Goal: Task Accomplishment & Management: Use online tool/utility

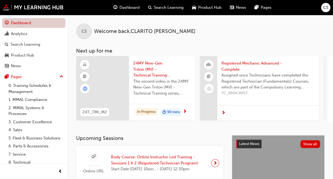
click at [39, 24] on link "Dashboard" at bounding box center [33, 23] width 63 height 10
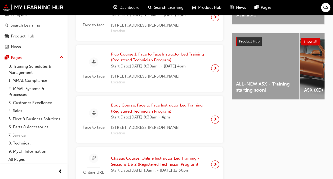
scroll to position [133, 0]
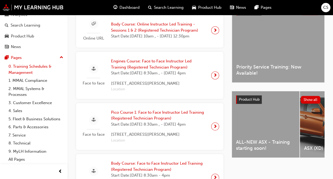
click at [28, 63] on link "0. Training Schedules & Management" at bounding box center [35, 69] width 59 height 14
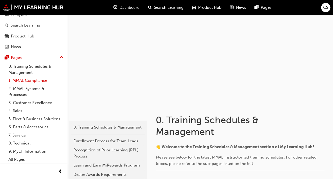
click at [18, 76] on link "1. MMAL Compliance" at bounding box center [35, 80] width 59 height 8
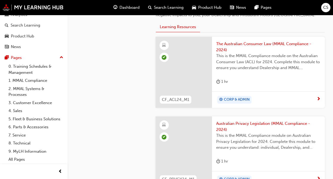
scroll to position [143, 0]
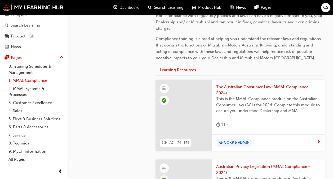
click at [32, 76] on link "1. MMAL Compliance" at bounding box center [35, 80] width 59 height 8
click at [29, 85] on link "2. MMAL Systems & Processes" at bounding box center [35, 92] width 59 height 14
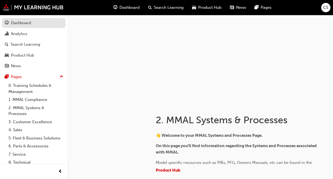
click at [31, 25] on div "Dashboard" at bounding box center [21, 23] width 20 height 6
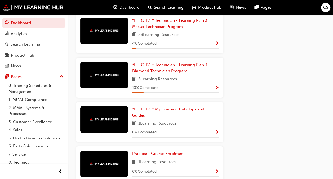
scroll to position [893, 0]
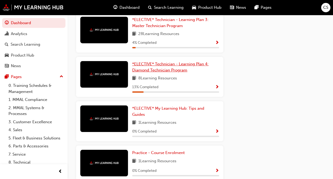
click at [165, 72] on span "*ELECTIVE* Technician - Learning Plan 4: Diamond Technician Program" at bounding box center [170, 67] width 76 height 11
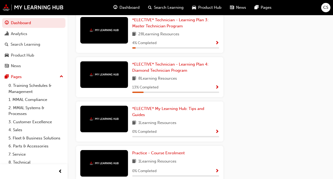
scroll to position [884, 0]
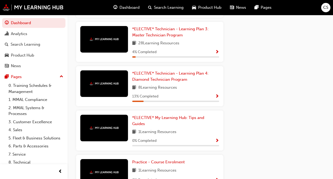
click at [118, 41] on img at bounding box center [104, 38] width 29 height 3
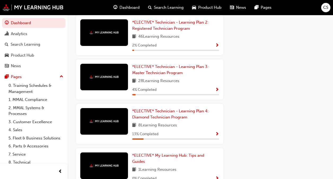
scroll to position [804, 0]
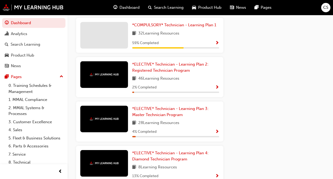
click at [127, 49] on div at bounding box center [104, 35] width 48 height 27
click at [158, 27] on span "*COMPULSORY* Technician - Learning Plan 1" at bounding box center [174, 25] width 84 height 5
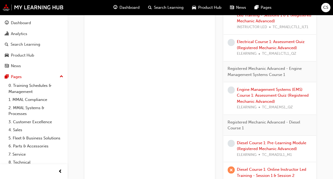
scroll to position [420, 0]
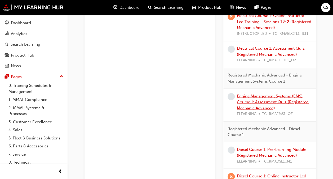
click at [270, 104] on link "Engine Management Systems (EMS) Course 1: Assessment Quiz (Registered Mechanic …" at bounding box center [273, 101] width 72 height 17
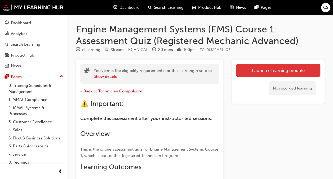
click at [251, 72] on link "Launch eLearning module" at bounding box center [278, 70] width 84 height 13
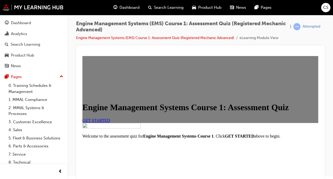
click at [110, 122] on span "GET STARTED" at bounding box center [96, 120] width 28 height 5
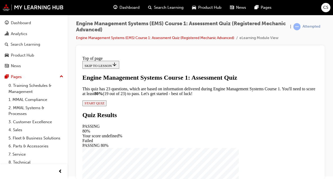
scroll to position [80, 0]
click at [146, 106] on div "Engine Management Systems Course 1: Assessment Quiz This quiz has 23 questions,…" at bounding box center [200, 90] width 236 height 32
click at [105, 105] on span "START QUIZ" at bounding box center [95, 103] width 20 height 4
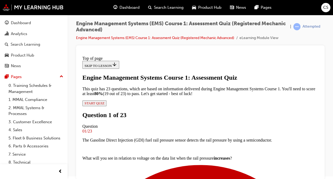
scroll to position [107, 0]
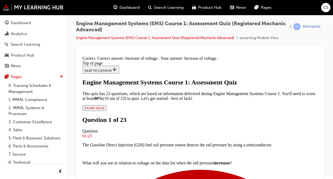
scroll to position [173, 0]
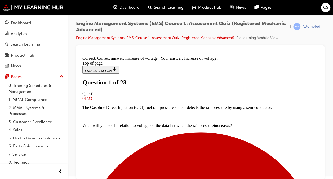
scroll to position [80, 0]
drag, startPoint x: 203, startPoint y: 152, endPoint x: 207, endPoint y: 147, distance: 6.8
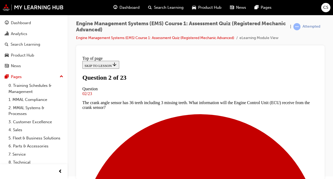
scroll to position [80, 0]
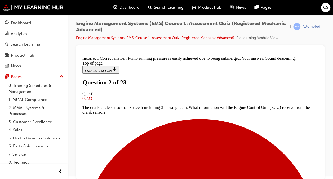
scroll to position [140, 0]
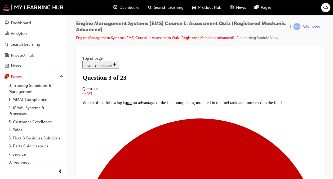
scroll to position [80, 0]
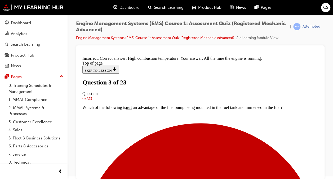
scroll to position [31, 0]
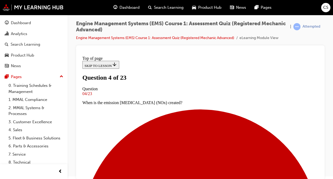
scroll to position [54, 0]
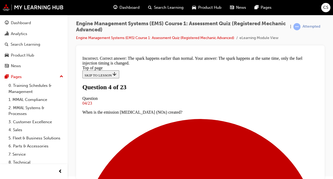
scroll to position [104, 0]
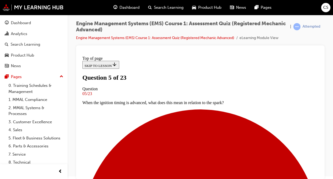
scroll to position [80, 0]
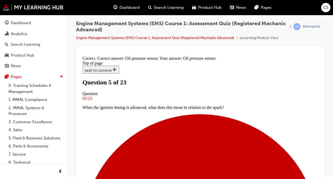
scroll to position [155, 0]
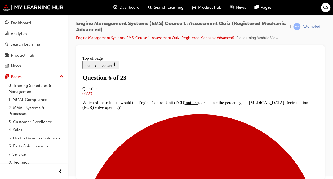
scroll to position [107, 0]
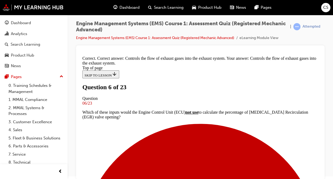
scroll to position [168, 0]
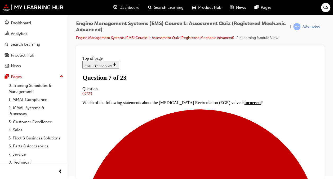
scroll to position [80, 0]
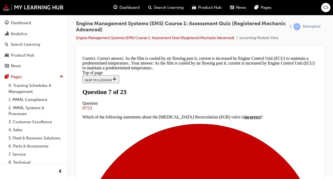
scroll to position [153, 0]
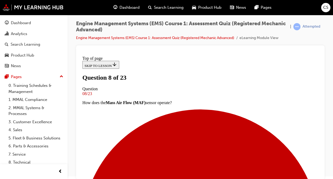
scroll to position [80, 0]
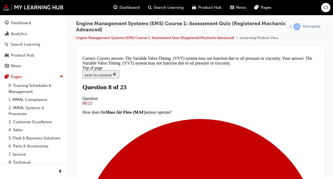
scroll to position [155, 0]
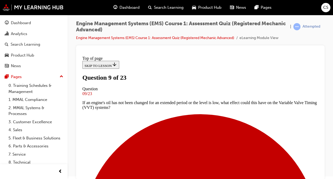
scroll to position [80, 0]
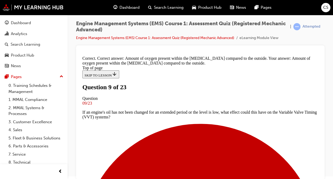
scroll to position [141, 0]
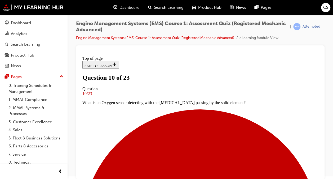
scroll to position [65, 0]
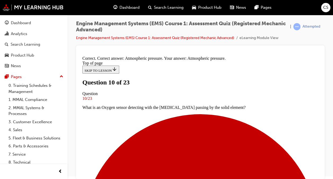
scroll to position [134, 0]
drag, startPoint x: 207, startPoint y: 158, endPoint x: 206, endPoint y: 155, distance: 3.5
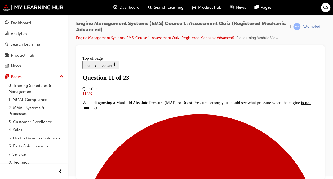
scroll to position [54, 0]
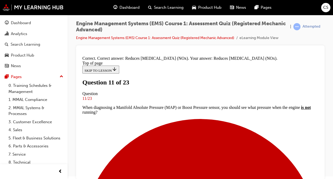
scroll to position [116, 0]
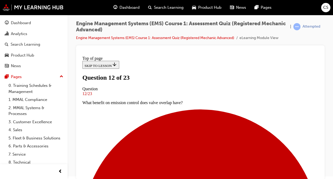
scroll to position [133, 0]
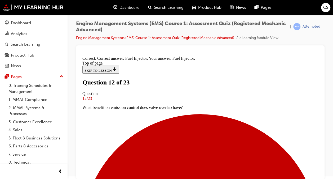
scroll to position [173, 0]
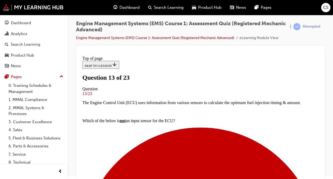
scroll to position [80, 0]
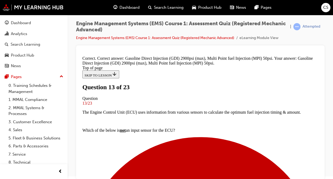
scroll to position [168, 0]
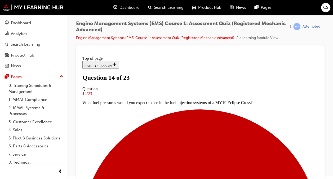
scroll to position [80, 0]
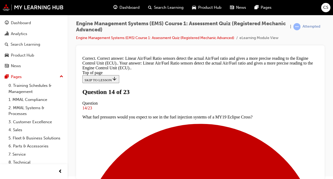
scroll to position [146, 0]
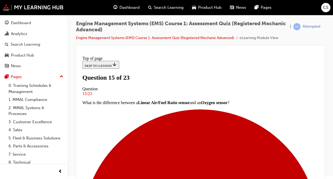
scroll to position [107, 0]
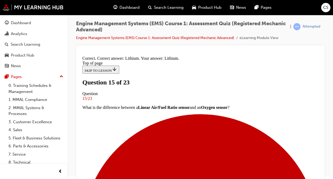
scroll to position [146, 0]
drag, startPoint x: 203, startPoint y: 153, endPoint x: 204, endPoint y: 150, distance: 2.9
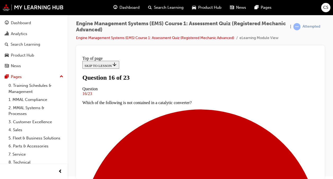
scroll to position [107, 0]
drag, startPoint x: 199, startPoint y: 163, endPoint x: 210, endPoint y: 153, distance: 14.4
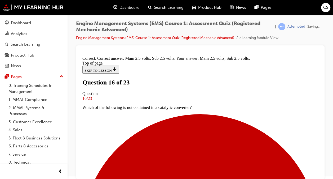
scroll to position [155, 0]
drag, startPoint x: 206, startPoint y: 156, endPoint x: 209, endPoint y: 152, distance: 5.3
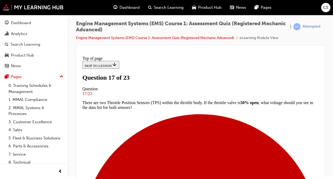
scroll to position [107, 0]
drag, startPoint x: 140, startPoint y: 81, endPoint x: 152, endPoint y: 91, distance: 14.9
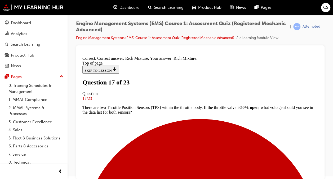
scroll to position [152, 0]
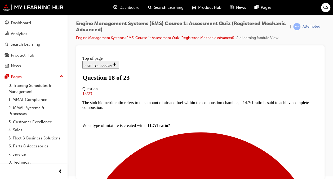
scroll to position [54, 0]
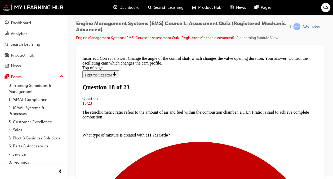
scroll to position [136, 0]
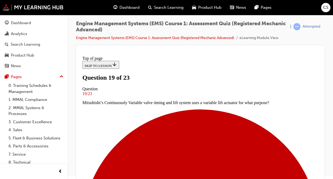
scroll to position [54, 0]
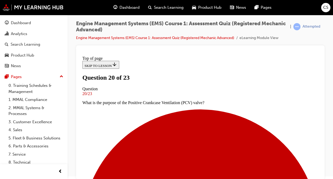
drag, startPoint x: 121, startPoint y: 106, endPoint x: 136, endPoint y: 101, distance: 16.0
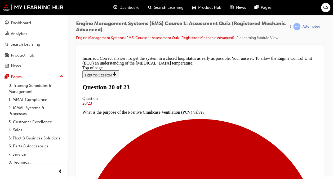
scroll to position [133, 0]
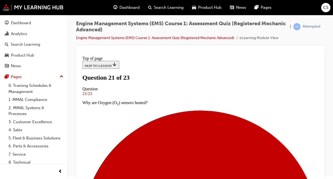
scroll to position [80, 0]
drag, startPoint x: 139, startPoint y: 113, endPoint x: 142, endPoint y: 110, distance: 4.9
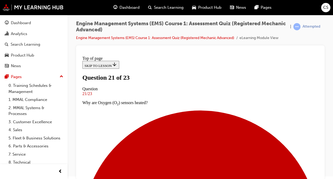
scroll to position [107, 0]
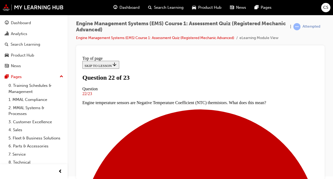
scroll to position [80, 0]
drag, startPoint x: 202, startPoint y: 168, endPoint x: 202, endPoint y: 164, distance: 3.4
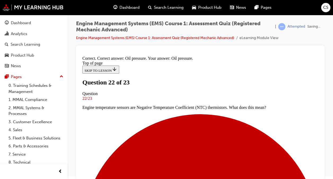
scroll to position [134, 0]
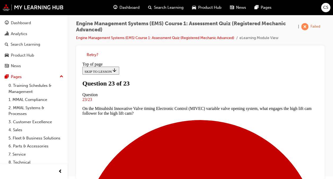
scroll to position [152, 0]
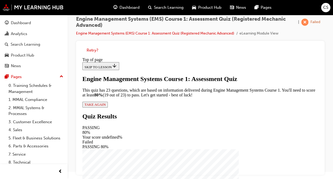
scroll to position [8, 0]
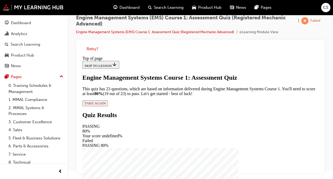
click at [106, 105] on span "TAKE AGAIN" at bounding box center [95, 103] width 21 height 4
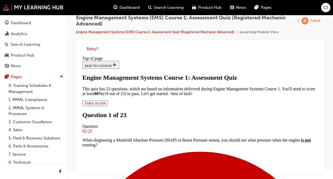
scroll to position [80, 0]
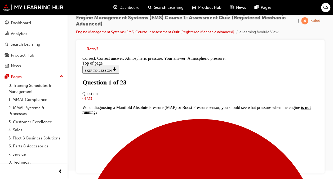
scroll to position [80, 0]
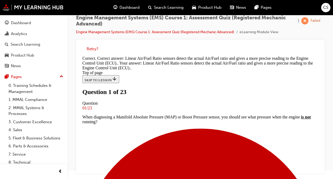
scroll to position [146, 0]
drag, startPoint x: 200, startPoint y: 155, endPoint x: 216, endPoint y: 141, distance: 21.4
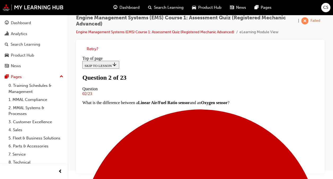
scroll to position [54, 0]
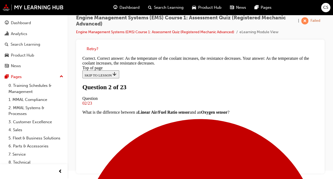
scroll to position [168, 0]
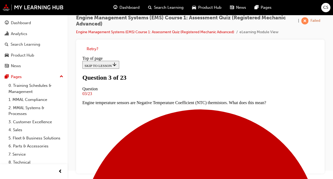
scroll to position [80, 0]
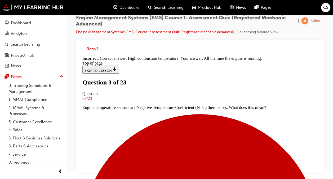
scroll to position [137, 0]
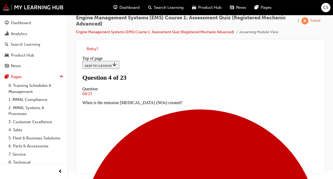
scroll to position [107, 0]
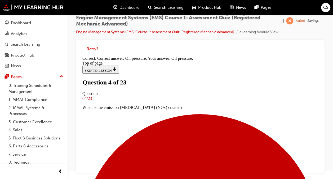
scroll to position [134, 0]
drag, startPoint x: 196, startPoint y: 156, endPoint x: 199, endPoint y: 151, distance: 5.9
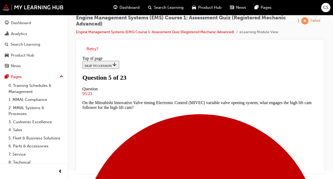
scroll to position [54, 0]
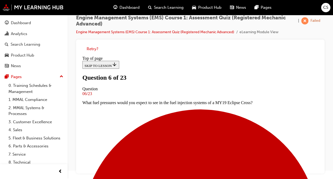
scroll to position [107, 0]
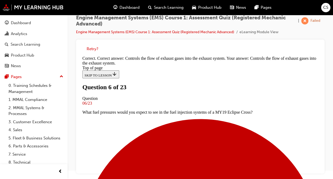
scroll to position [168, 0]
drag, startPoint x: 200, startPoint y: 157, endPoint x: 202, endPoint y: 151, distance: 6.3
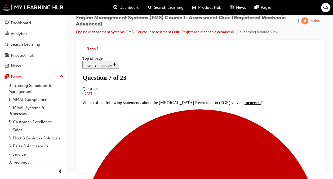
scroll to position [107, 0]
drag, startPoint x: 211, startPoint y: 129, endPoint x: 214, endPoint y: 125, distance: 5.6
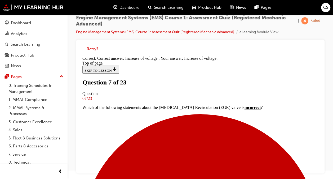
scroll to position [173, 0]
drag, startPoint x: 198, startPoint y: 156, endPoint x: 206, endPoint y: 154, distance: 8.4
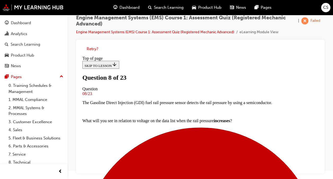
scroll to position [107, 0]
drag, startPoint x: 186, startPoint y: 93, endPoint x: 191, endPoint y: 97, distance: 6.8
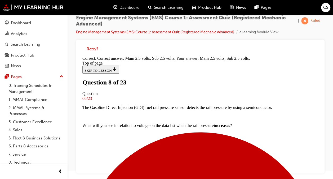
scroll to position [155, 0]
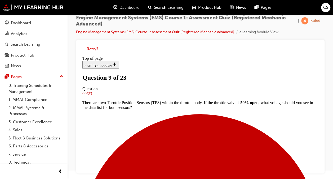
scroll to position [107, 0]
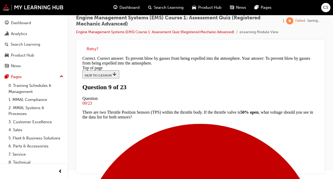
scroll to position [152, 0]
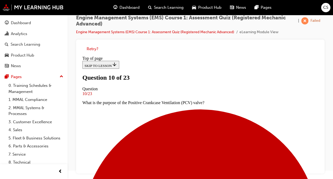
scroll to position [107, 0]
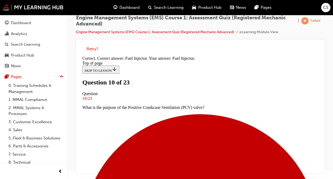
scroll to position [173, 0]
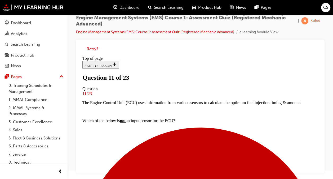
scroll to position [80, 0]
click at [305, 19] on span "learningRecordVerb_FAIL-icon" at bounding box center [305, 20] width 7 height 7
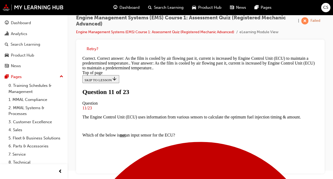
scroll to position [153, 0]
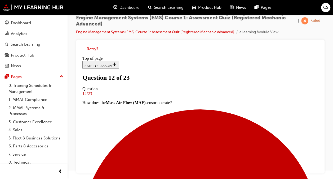
scroll to position [54, 0]
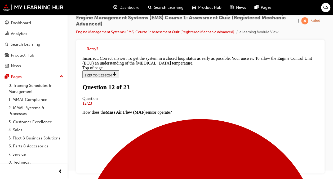
scroll to position [133, 0]
drag, startPoint x: 198, startPoint y: 157, endPoint x: 212, endPoint y: 136, distance: 25.3
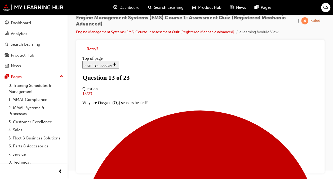
scroll to position [54, 0]
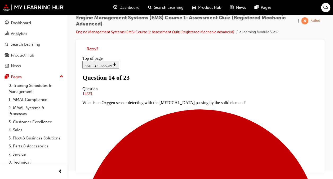
scroll to position [107, 0]
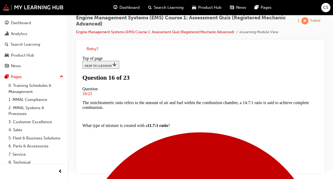
scroll to position [54, 0]
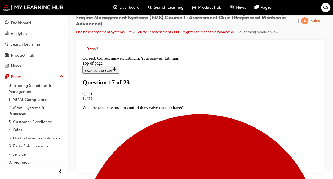
scroll to position [146, 0]
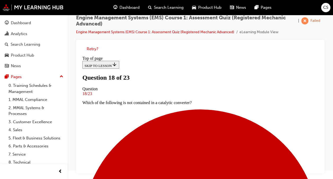
scroll to position [80, 0]
drag, startPoint x: 195, startPoint y: 95, endPoint x: 197, endPoint y: 97, distance: 3.4
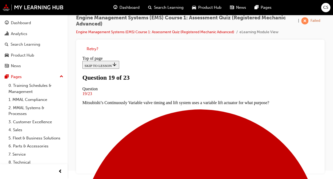
scroll to position [107, 0]
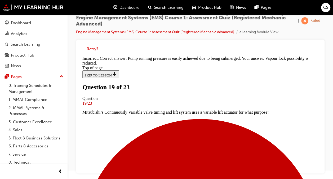
scroll to position [140, 0]
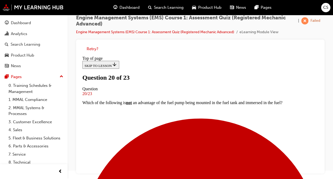
scroll to position [80, 0]
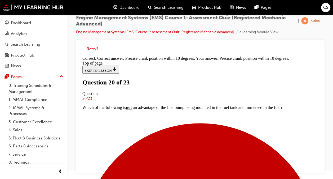
scroll to position [134, 0]
drag, startPoint x: 206, startPoint y: 154, endPoint x: 211, endPoint y: 148, distance: 8.0
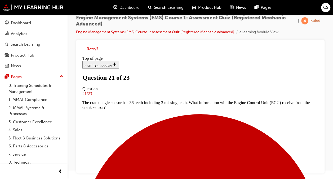
scroll to position [80, 0]
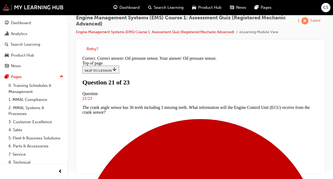
drag, startPoint x: 203, startPoint y: 159, endPoint x: 206, endPoint y: 153, distance: 7.2
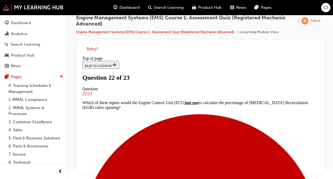
scroll to position [54, 0]
drag, startPoint x: 158, startPoint y: 136, endPoint x: 161, endPoint y: 131, distance: 6.1
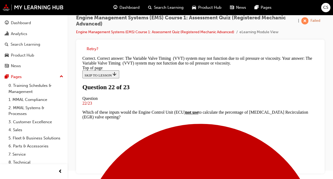
scroll to position [155, 0]
drag, startPoint x: 198, startPoint y: 168, endPoint x: 198, endPoint y: 161, distance: 7.2
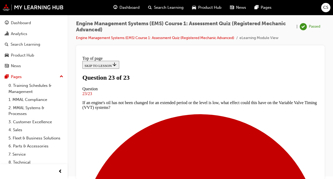
scroll to position [145, 0]
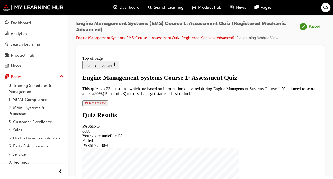
scroll to position [80, 0]
click at [106, 105] on span "TAKE AGAIN" at bounding box center [95, 103] width 21 height 4
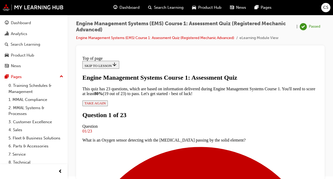
scroll to position [107, 0]
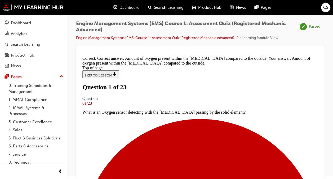
scroll to position [80, 0]
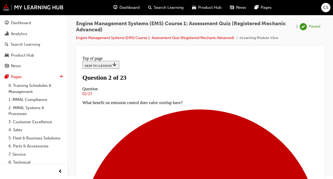
scroll to position [54, 0]
drag, startPoint x: 190, startPoint y: 159, endPoint x: 208, endPoint y: 147, distance: 21.8
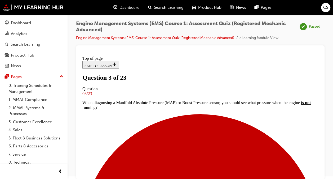
scroll to position [107, 0]
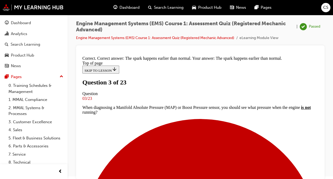
scroll to position [131, 0]
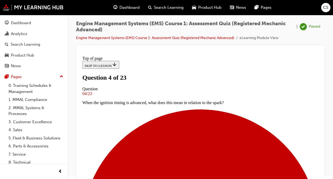
scroll to position [80, 0]
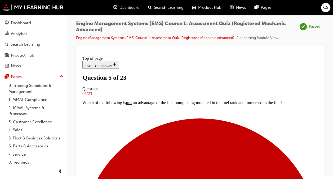
scroll to position [107, 0]
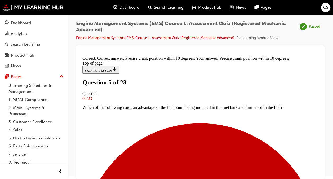
scroll to position [134, 0]
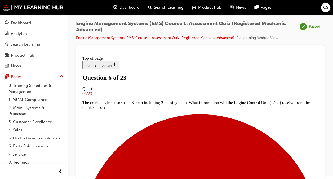
scroll to position [157, 0]
click at [175, 50] on div at bounding box center [200, 52] width 240 height 4
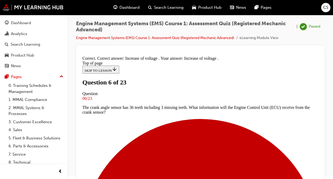
scroll to position [173, 0]
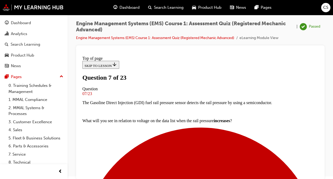
scroll to position [107, 0]
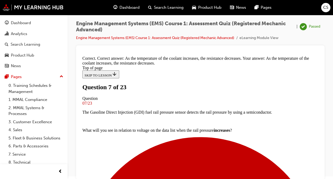
scroll to position [168, 0]
drag, startPoint x: 197, startPoint y: 154, endPoint x: 206, endPoint y: 147, distance: 11.4
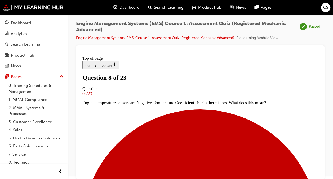
scroll to position [80, 0]
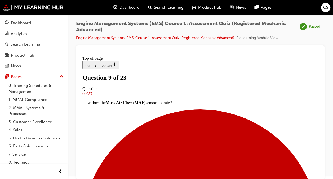
scroll to position [54, 0]
drag, startPoint x: 166, startPoint y: 164, endPoint x: 176, endPoint y: 151, distance: 16.8
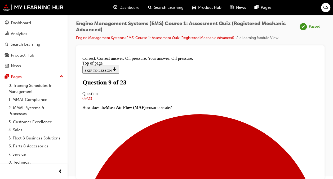
drag, startPoint x: 202, startPoint y: 155, endPoint x: 204, endPoint y: 149, distance: 7.1
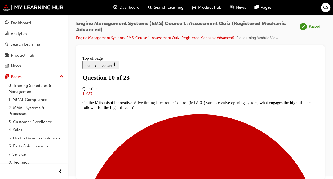
scroll to position [80, 0]
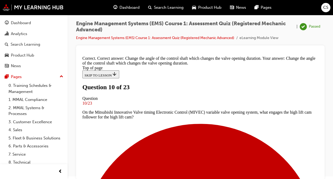
scroll to position [136, 0]
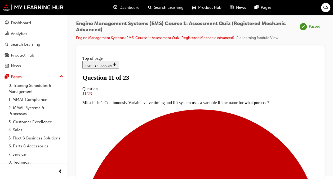
scroll to position [107, 0]
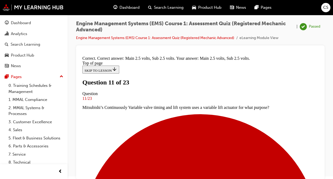
drag, startPoint x: 199, startPoint y: 155, endPoint x: 201, endPoint y: 151, distance: 3.9
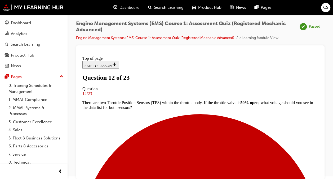
drag, startPoint x: 206, startPoint y: 132, endPoint x: 213, endPoint y: 130, distance: 7.4
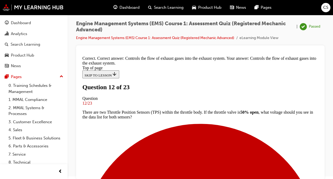
drag, startPoint x: 206, startPoint y: 156, endPoint x: 205, endPoint y: 154, distance: 3.1
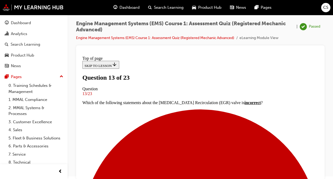
scroll to position [54, 0]
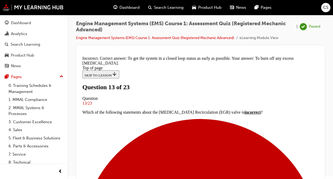
scroll to position [133, 0]
drag, startPoint x: 205, startPoint y: 153, endPoint x: 207, endPoint y: 150, distance: 3.8
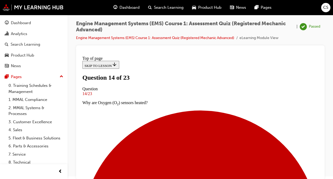
scroll to position [107, 0]
drag, startPoint x: 192, startPoint y: 163, endPoint x: 202, endPoint y: 157, distance: 11.2
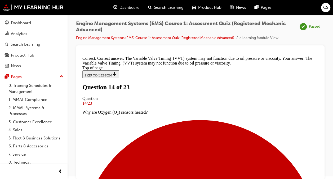
scroll to position [155, 0]
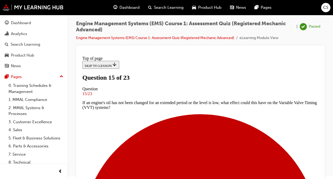
scroll to position [80, 0]
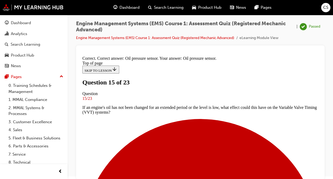
scroll to position [155, 0]
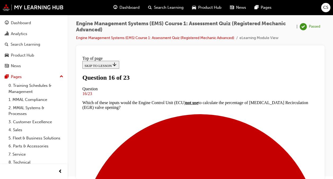
scroll to position [133, 0]
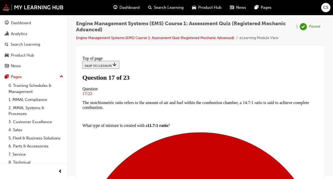
scroll to position [107, 0]
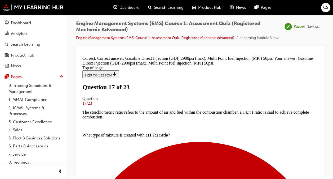
scroll to position [168, 0]
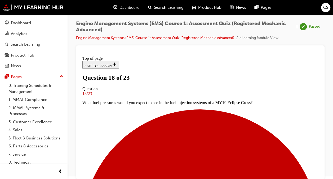
scroll to position [80, 0]
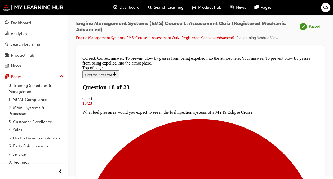
scroll to position [152, 0]
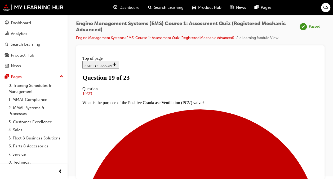
scroll to position [54, 0]
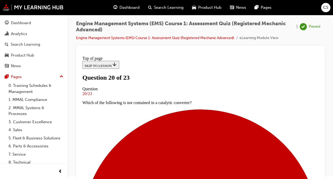
scroll to position [107, 0]
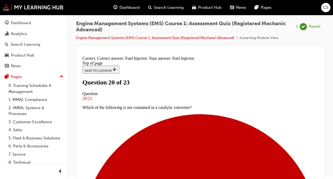
scroll to position [173, 0]
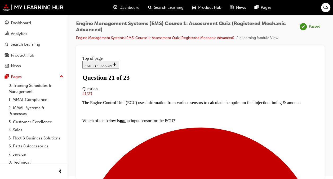
scroll to position [80, 0]
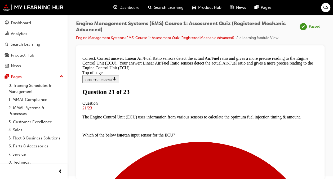
scroll to position [146, 0]
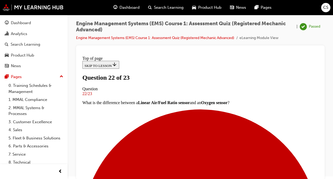
scroll to position [54, 0]
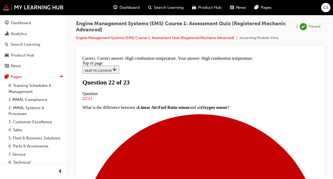
drag, startPoint x: 214, startPoint y: 158, endPoint x: 212, endPoint y: 156, distance: 2.8
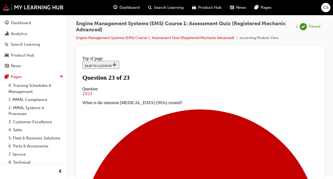
scroll to position [107, 0]
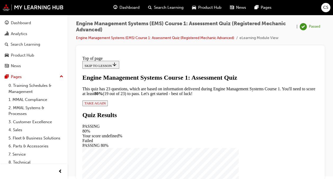
scroll to position [80, 0]
click at [147, 106] on div "Engine Management Systems Course 1: Assessment Quiz This quiz has 23 questions,…" at bounding box center [200, 90] width 236 height 32
click at [106, 105] on span "TAKE AGAIN" at bounding box center [95, 103] width 21 height 4
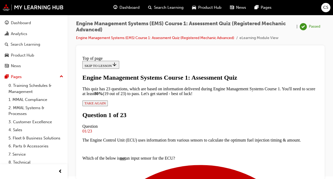
scroll to position [107, 0]
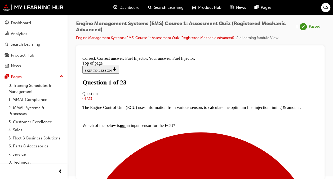
scroll to position [107, 0]
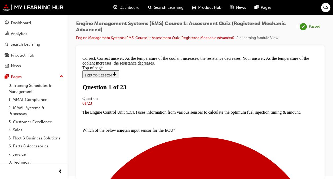
scroll to position [168, 0]
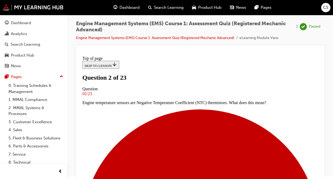
scroll to position [133, 0]
drag, startPoint x: 208, startPoint y: 147, endPoint x: 214, endPoint y: 140, distance: 9.0
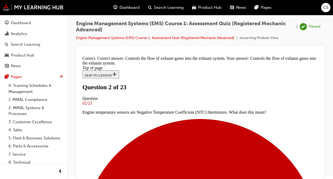
drag, startPoint x: 208, startPoint y: 157, endPoint x: 210, endPoint y: 154, distance: 3.4
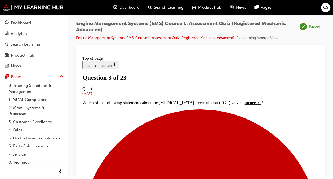
scroll to position [80, 0]
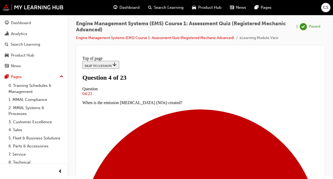
scroll to position [80, 0]
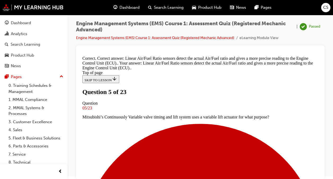
scroll to position [146, 0]
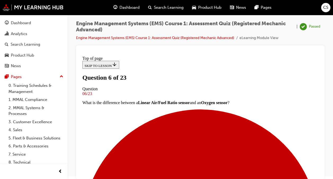
scroll to position [125, 0]
drag, startPoint x: 222, startPoint y: 92, endPoint x: 243, endPoint y: 117, distance: 32.9
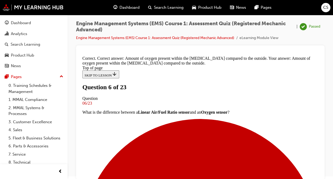
drag, startPoint x: 199, startPoint y: 155, endPoint x: 215, endPoint y: 145, distance: 18.8
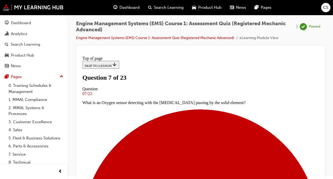
scroll to position [80, 0]
drag, startPoint x: 243, startPoint y: 141, endPoint x: 218, endPoint y: 149, distance: 26.3
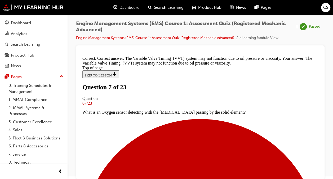
drag, startPoint x: 204, startPoint y: 153, endPoint x: 206, endPoint y: 150, distance: 3.1
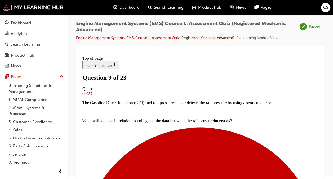
scroll to position [54, 0]
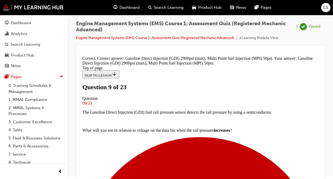
scroll to position [168, 0]
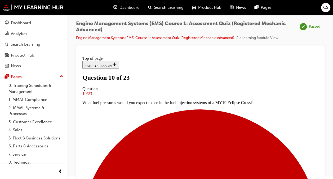
scroll to position [80, 0]
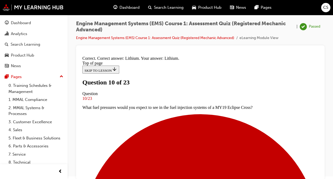
scroll to position [146, 0]
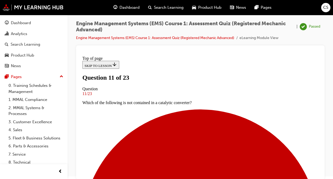
scroll to position [80, 0]
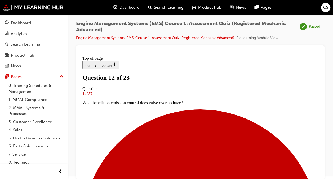
scroll to position [54, 0]
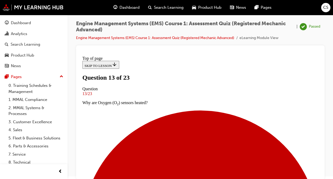
scroll to position [80, 0]
drag, startPoint x: 187, startPoint y: 129, endPoint x: 201, endPoint y: 122, distance: 15.9
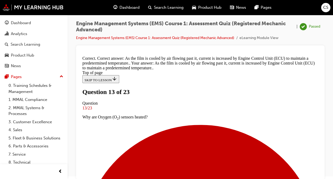
scroll to position [153, 0]
drag, startPoint x: 206, startPoint y: 160, endPoint x: 208, endPoint y: 154, distance: 6.7
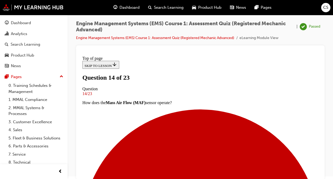
scroll to position [80, 0]
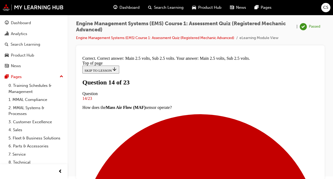
scroll to position [155, 0]
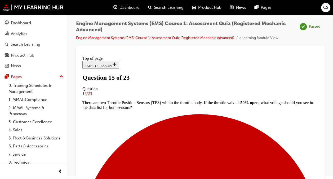
scroll to position [80, 0]
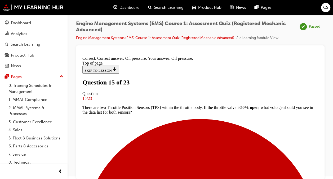
scroll to position [134, 0]
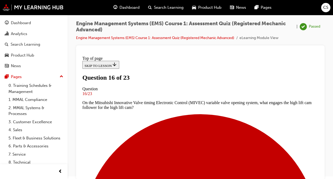
scroll to position [54, 0]
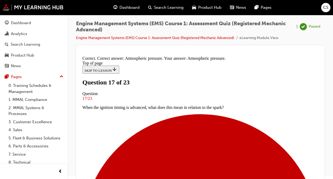
scroll to position [134, 0]
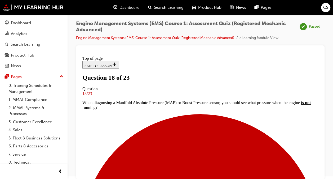
scroll to position [80, 0]
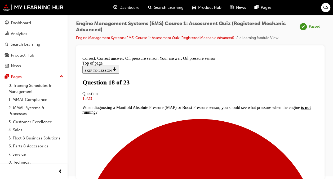
scroll to position [155, 0]
drag, startPoint x: 196, startPoint y: 155, endPoint x: 202, endPoint y: 147, distance: 9.8
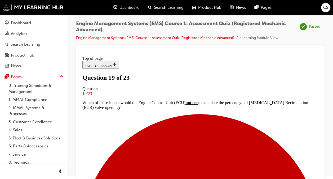
scroll to position [54, 0]
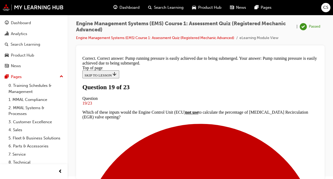
scroll to position [140, 0]
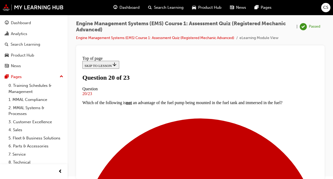
scroll to position [107, 0]
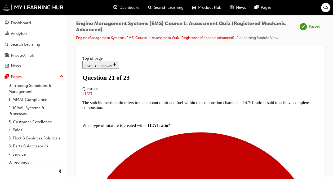
scroll to position [80, 0]
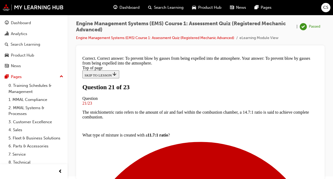
drag, startPoint x: 194, startPoint y: 156, endPoint x: 198, endPoint y: 149, distance: 8.0
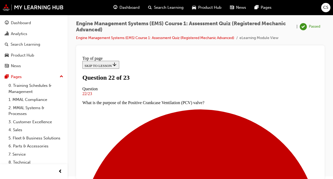
scroll to position [107, 0]
drag, startPoint x: 204, startPoint y: 141, endPoint x: 223, endPoint y: 132, distance: 20.9
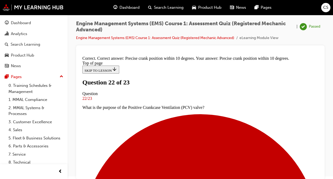
scroll to position [134, 0]
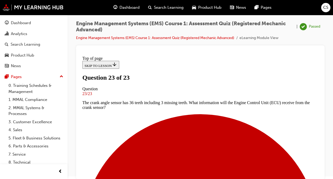
scroll to position [145, 0]
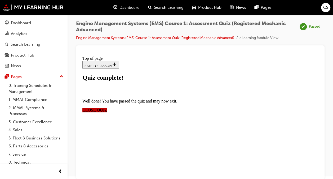
click at [107, 107] on span "CLOSE QUIZ" at bounding box center [94, 109] width 25 height 5
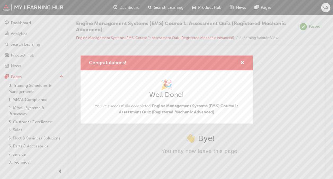
scroll to position [0, 0]
click at [241, 61] on span "cross-icon" at bounding box center [243, 63] width 4 height 5
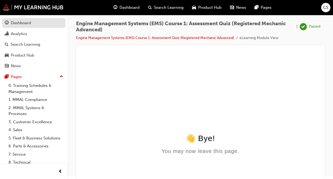
click at [23, 22] on div "Dashboard" at bounding box center [21, 23] width 20 height 6
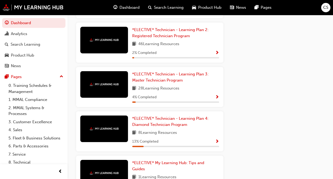
scroll to position [787, 0]
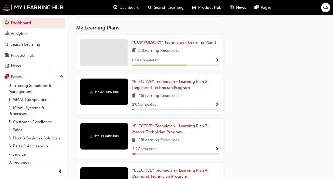
click at [164, 45] on span "*COMPULSORY* Technician - Learning Plan 1" at bounding box center [174, 42] width 84 height 5
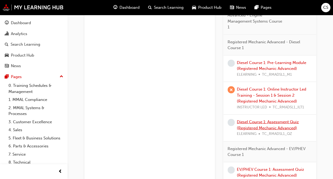
scroll to position [426, 0]
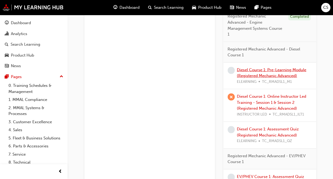
click at [260, 72] on link "Diesel Course 1: Pre-Learning Module (Registered Mechanic Advanced)" at bounding box center [271, 72] width 69 height 11
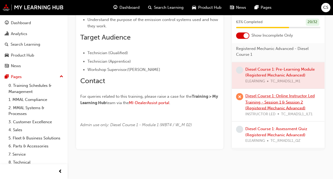
scroll to position [451, 0]
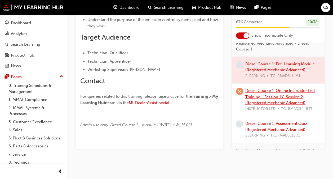
click at [278, 100] on link "Diesel Course 1: Online Instructor Led Training - Session 1 & Session 2 (Regist…" at bounding box center [280, 96] width 69 height 17
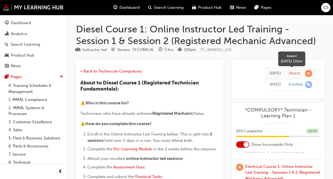
click at [309, 73] on span "learningRecordVerb_ABSENT-icon" at bounding box center [308, 73] width 7 height 7
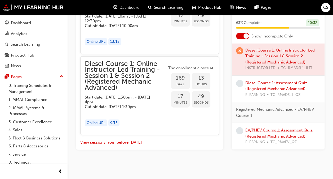
scroll to position [680, 0]
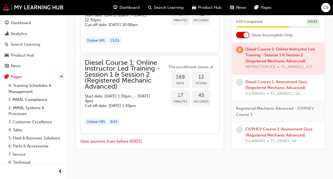
click at [272, 132] on div "EV/PHEV Course 1: Assessment Quiz (Registered Mechanic Advanced) ELEARNING TC_R…" at bounding box center [283, 135] width 75 height 18
click at [264, 130] on link "EV/PHEV Course 1: Assessment Quiz (Registered Mechanic Advanced)" at bounding box center [279, 132] width 67 height 11
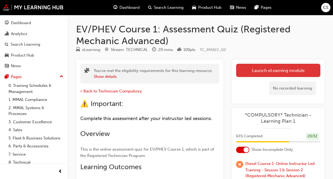
click at [257, 69] on link "Launch eLearning module" at bounding box center [278, 70] width 84 height 13
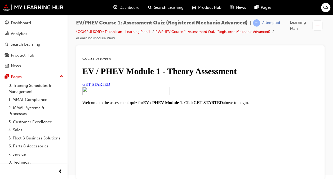
scroll to position [5, 0]
click at [110, 86] on span "GET STARTED" at bounding box center [96, 84] width 28 height 5
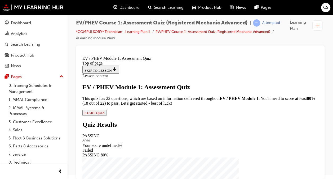
scroll to position [70, 0]
click at [105, 115] on span "START QUIZ" at bounding box center [95, 113] width 20 height 4
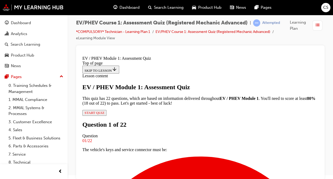
scroll to position [80, 0]
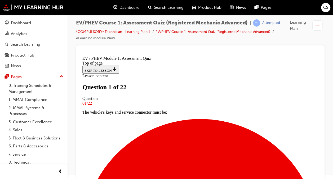
scroll to position [53, 0]
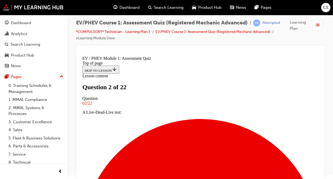
scroll to position [106, 0]
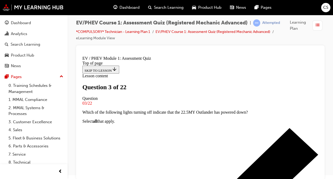
scroll to position [53, 0]
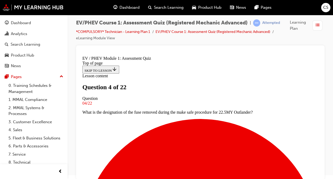
scroll to position [80, 0]
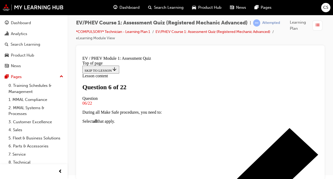
scroll to position [106, 0]
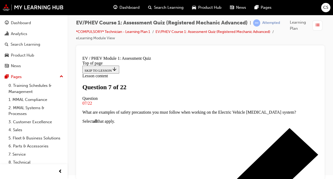
scroll to position [80, 0]
drag, startPoint x: 195, startPoint y: 167, endPoint x: 202, endPoint y: 164, distance: 8.3
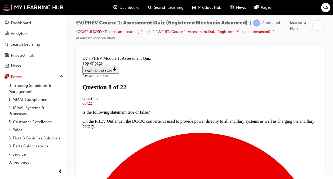
scroll to position [53, 0]
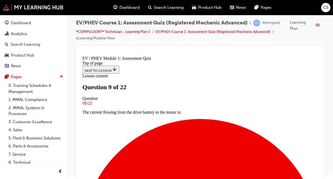
scroll to position [80, 0]
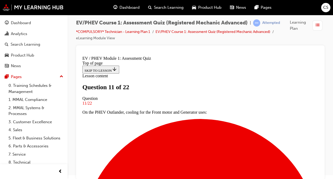
scroll to position [53, 0]
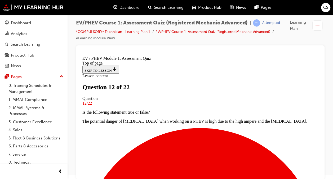
scroll to position [80, 0]
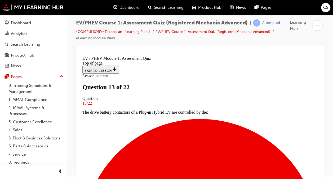
scroll to position [80, 0]
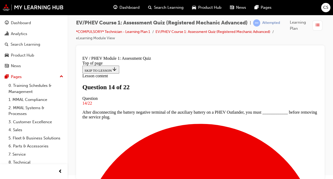
scroll to position [67, 0]
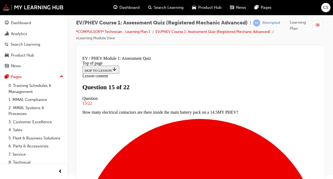
scroll to position [80, 0]
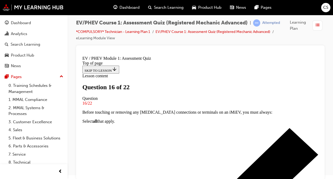
scroll to position [133, 0]
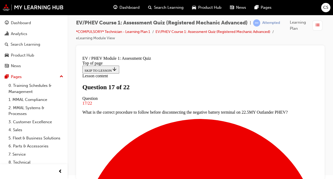
scroll to position [80, 0]
drag, startPoint x: 167, startPoint y: 150, endPoint x: 176, endPoint y: 148, distance: 9.2
drag, startPoint x: 202, startPoint y: 158, endPoint x: 203, endPoint y: 154, distance: 3.7
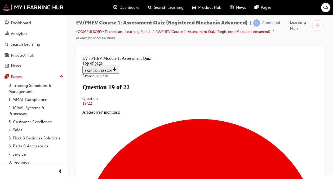
scroll to position [80, 0]
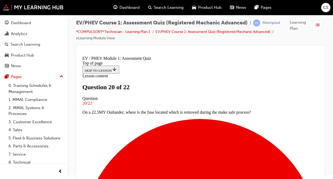
scroll to position [80, 0]
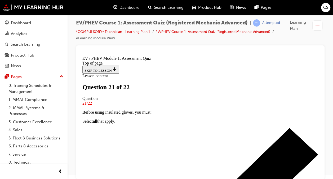
scroll to position [133, 0]
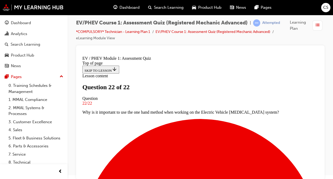
scroll to position [146, 0]
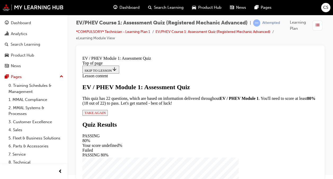
scroll to position [61, 0]
click at [142, 116] on div "EV / PHEV Module 1: Assessment Quiz This quiz has 22 questions, which are based…" at bounding box center [200, 100] width 236 height 32
drag, startPoint x: 142, startPoint y: 153, endPoint x: 153, endPoint y: 156, distance: 11.5
click at [153, 116] on div "EV / PHEV Module 1: Assessment Quiz This quiz has 22 questions, which are based…" at bounding box center [200, 100] width 236 height 32
click at [106, 115] on span "TAKE AGAIN" at bounding box center [95, 113] width 21 height 4
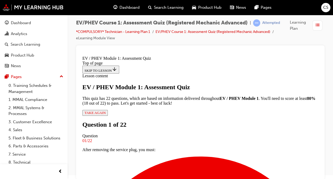
scroll to position [80, 0]
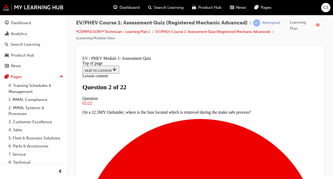
drag, startPoint x: 202, startPoint y: 132, endPoint x: 205, endPoint y: 133, distance: 2.7
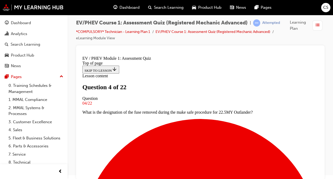
drag, startPoint x: 121, startPoint y: 72, endPoint x: 204, endPoint y: 172, distance: 130.0
click at [231, 73] on div "Navigation menu" at bounding box center [200, 73] width 236 height 0
drag, startPoint x: 128, startPoint y: 79, endPoint x: 246, endPoint y: 90, distance: 119.1
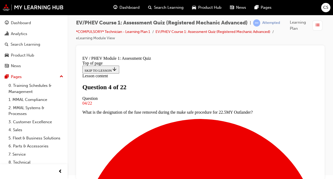
copy p "On an iMiEV, in the event of an accident, the [MEDICAL_DATA] supply is shut off…"
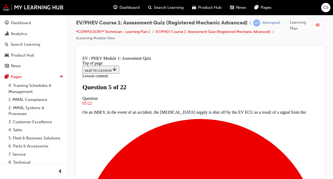
scroll to position [0, 0]
drag, startPoint x: 127, startPoint y: 132, endPoint x: 224, endPoint y: 146, distance: 98.3
copy p "How many electrical contactors are there inside the main battery pack on a 14.5…"
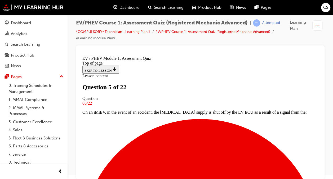
drag, startPoint x: 211, startPoint y: 132, endPoint x: 212, endPoint y: 129, distance: 3.6
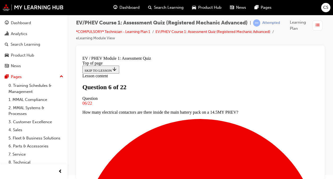
drag, startPoint x: 128, startPoint y: 79, endPoint x: 249, endPoint y: 87, distance: 120.7
copy p "What is the correct procedure to follow before disconnecting the negative batte…"
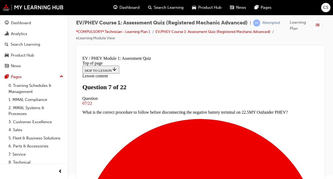
drag, startPoint x: 211, startPoint y: 132, endPoint x: 211, endPoint y: 129, distance: 3.2
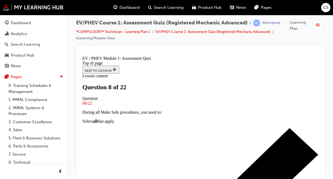
scroll to position [80, 0]
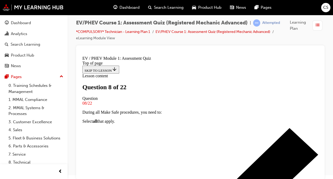
scroll to position [159, 0]
drag, startPoint x: 187, startPoint y: 171, endPoint x: 189, endPoint y: 167, distance: 4.2
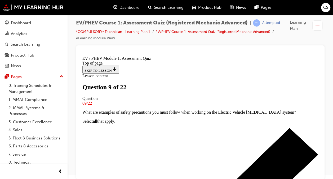
scroll to position [53, 0]
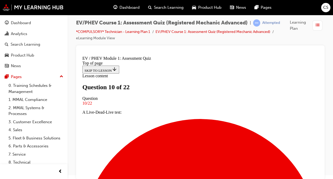
scroll to position [80, 0]
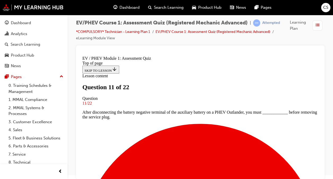
scroll to position [53, 0]
drag, startPoint x: 124, startPoint y: 78, endPoint x: 192, endPoint y: 115, distance: 77.6
copy div "Is the following statement true or false? On the PHEV Outlander, the DC/DC conv…"
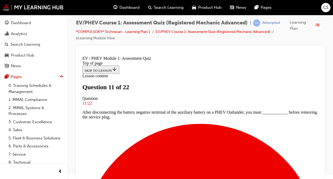
scroll to position [121, 0]
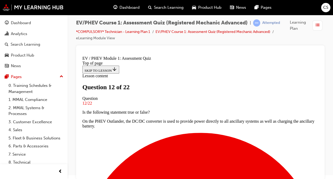
scroll to position [80, 0]
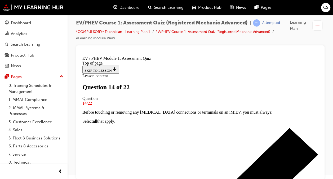
scroll to position [53, 0]
drag, startPoint x: 131, startPoint y: 81, endPoint x: 266, endPoint y: 78, distance: 134.8
drag, startPoint x: 266, startPoint y: 78, endPoint x: 257, endPoint y: 103, distance: 26.8
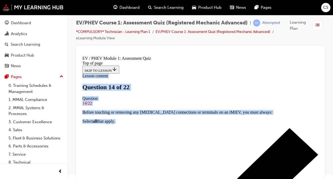
scroll to position [133, 0]
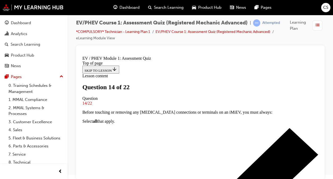
drag, startPoint x: 128, startPoint y: 71, endPoint x: 249, endPoint y: 104, distance: 125.8
copy div "The current flowing from the drive battery to the motor is: DC converted to AC …"
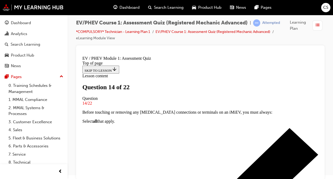
scroll to position [133, 0]
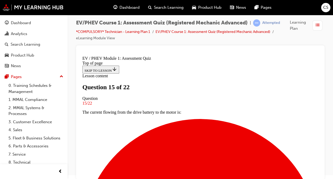
scroll to position [80, 0]
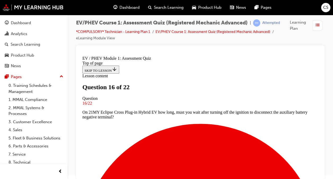
scroll to position [159, 0]
drag, startPoint x: 207, startPoint y: 131, endPoint x: 230, endPoint y: 124, distance: 24.6
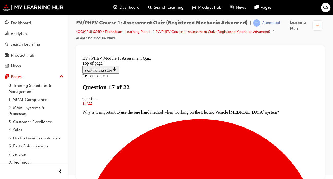
scroll to position [106, 0]
drag, startPoint x: 198, startPoint y: 153, endPoint x: 214, endPoint y: 140, distance: 20.5
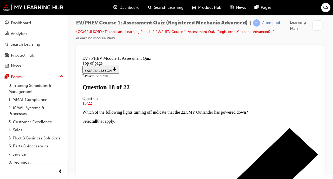
scroll to position [53, 0]
drag, startPoint x: 121, startPoint y: 74, endPoint x: 208, endPoint y: 150, distance: 115.4
copy div "Is the following statement true or false? The potential danger of [MEDICAL_DATA…"
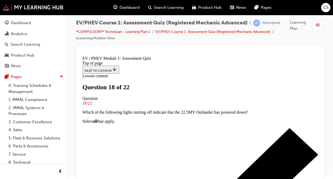
scroll to position [106, 0]
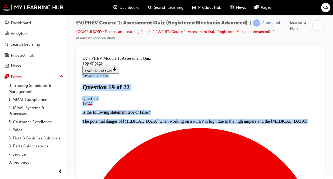
scroll to position [183, 0]
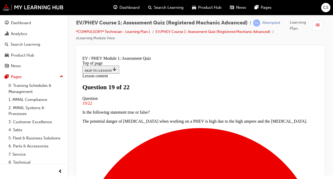
drag, startPoint x: 125, startPoint y: 78, endPoint x: 253, endPoint y: 108, distance: 130.5
copy div "Before using insulated gloves, you must: Select all that apply. Visually checki…"
drag, startPoint x: 137, startPoint y: 116, endPoint x: 141, endPoint y: 111, distance: 6.7
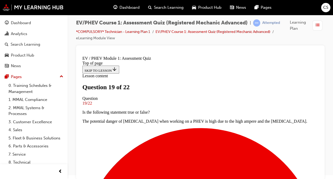
scroll to position [103, 0]
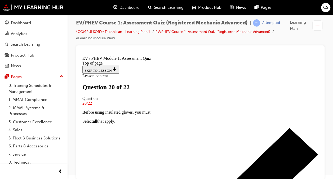
scroll to position [53, 0]
drag, startPoint x: 145, startPoint y: 86, endPoint x: 211, endPoint y: 172, distance: 107.8
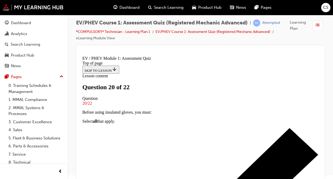
copy div "A 'Resolver' monitors: Engine position and rpm PHEV mode operation Wheel speed …"
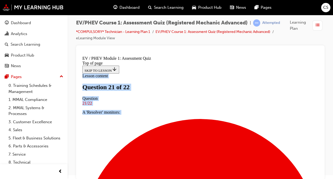
scroll to position [121, 0]
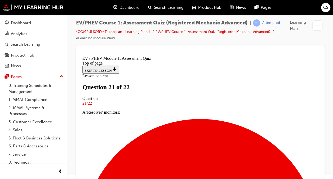
drag, startPoint x: 134, startPoint y: 79, endPoint x: 235, endPoint y: 118, distance: 108.1
drag, startPoint x: 235, startPoint y: 118, endPoint x: 254, endPoint y: 139, distance: 27.8
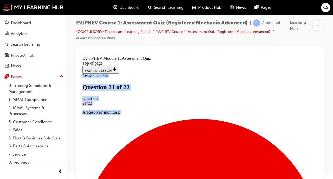
drag, startPoint x: 116, startPoint y: 57, endPoint x: 234, endPoint y: 164, distance: 159.8
copy div "Lesson content Question 21 of 22 Question 21/22 A 'Resolver' monitors: Engine p…"
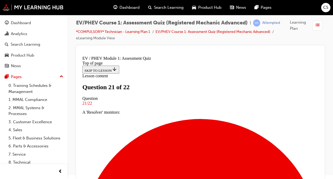
scroll to position [137, 0]
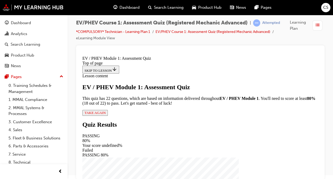
scroll to position [70, 0]
click at [106, 115] on span "TAKE AGAIN" at bounding box center [95, 113] width 21 height 4
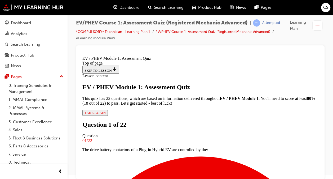
scroll to position [53, 0]
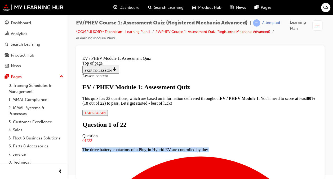
drag, startPoint x: 128, startPoint y: 79, endPoint x: 196, endPoint y: 175, distance: 117.1
copy div "The drive battery contactors of a Plug-in Hybrid EV are controlled by the: MCU …"
drag, startPoint x: 111, startPoint y: 118, endPoint x: 118, endPoint y: 120, distance: 7.1
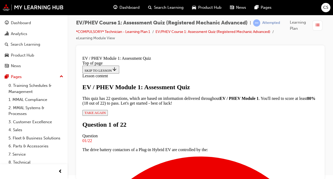
click at [269, 73] on div "Navigation menu" at bounding box center [200, 73] width 236 height 0
drag, startPoint x: 147, startPoint y: 133, endPoint x: 149, endPoint y: 131, distance: 3.2
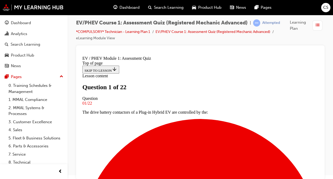
scroll to position [53, 0]
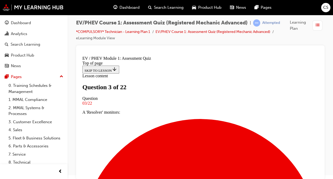
scroll to position [128, 0]
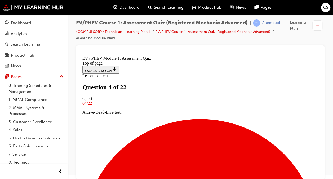
scroll to position [133, 0]
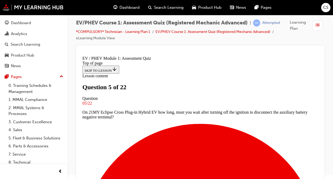
scroll to position [53, 0]
drag, startPoint x: 168, startPoint y: 145, endPoint x: 171, endPoint y: 145, distance: 3.2
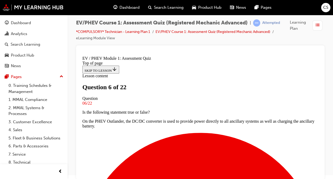
scroll to position [80, 0]
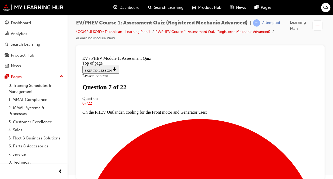
scroll to position [80, 0]
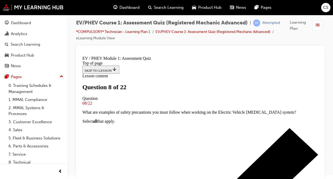
scroll to position [80, 0]
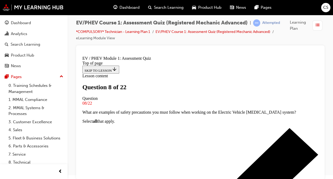
drag, startPoint x: 194, startPoint y: 153, endPoint x: 188, endPoint y: 146, distance: 9.2
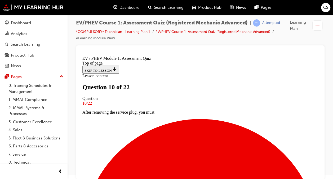
scroll to position [53, 0]
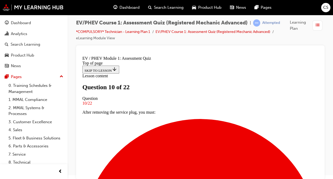
drag, startPoint x: 152, startPoint y: 89, endPoint x: 155, endPoint y: 92, distance: 4.5
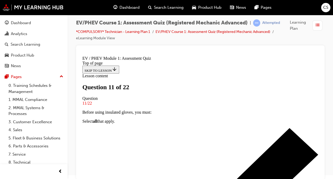
scroll to position [80, 0]
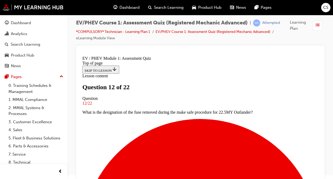
scroll to position [80, 0]
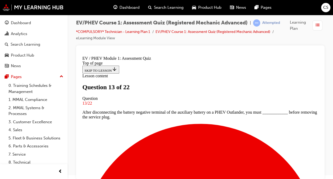
scroll to position [27, 0]
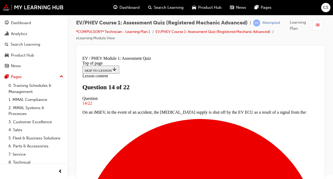
scroll to position [80, 0]
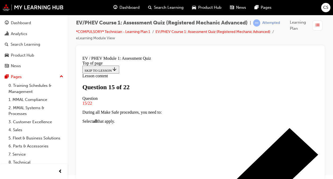
scroll to position [53, 0]
drag, startPoint x: 158, startPoint y: 136, endPoint x: 161, endPoint y: 136, distance: 3.2
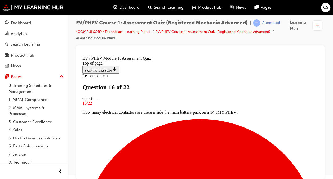
scroll to position [106, 0]
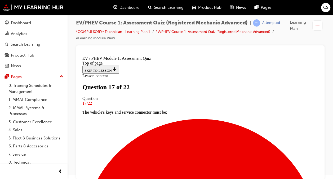
scroll to position [112, 0]
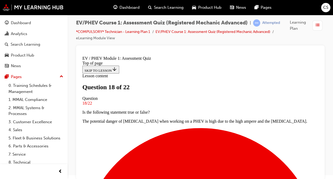
scroll to position [133, 0]
drag, startPoint x: 201, startPoint y: 133, endPoint x: 202, endPoint y: 129, distance: 3.5
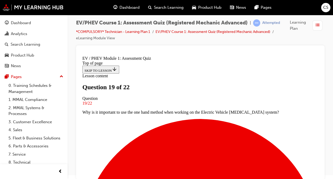
scroll to position [80, 0]
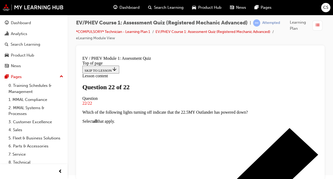
scroll to position [146, 0]
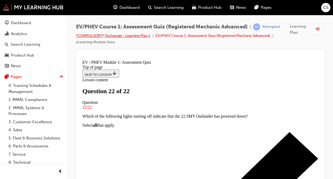
click at [143, 37] on link "*COMPULSORY* Technician - Learning Plan 1" at bounding box center [113, 35] width 74 height 5
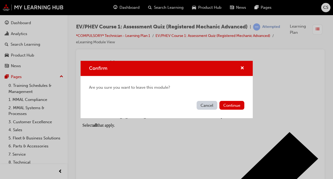
click at [207, 107] on button "Cancel" at bounding box center [207, 105] width 21 height 9
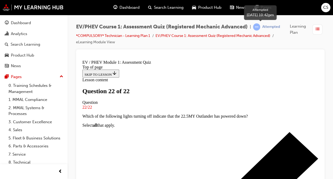
click at [260, 27] on span "learningRecordVerb_ATTEMPT-icon" at bounding box center [256, 26] width 7 height 7
click at [259, 27] on span "learningRecordVerb_ATTEMPT-icon" at bounding box center [256, 26] width 7 height 7
click at [298, 27] on span "Learning Plan" at bounding box center [300, 29] width 20 height 12
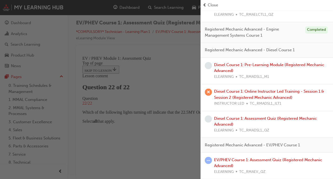
scroll to position [411, 0]
click at [222, 162] on div "EV/PHEV Course 1: Assessment Quiz (Registered Mechanic Advanced) ELEARNING TC_R…" at bounding box center [271, 166] width 115 height 18
click at [226, 164] on link "EV/PHEV Course 1: Assessment Quiz (Registered Mechanic Advanced)" at bounding box center [268, 162] width 108 height 11
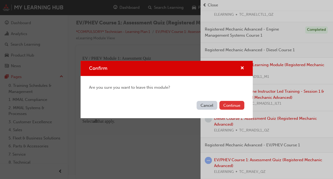
click at [232, 103] on button "Continue" at bounding box center [232, 105] width 25 height 9
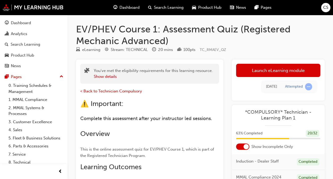
click at [308, 85] on span "learningRecordVerb_ATTEMPT-icon" at bounding box center [308, 86] width 7 height 7
click at [114, 78] on button "Show details" at bounding box center [105, 76] width 23 height 6
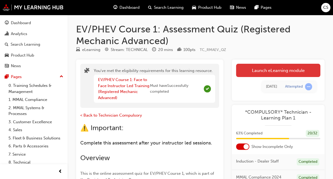
click at [255, 72] on link "Launch eLearning module" at bounding box center [278, 70] width 84 height 13
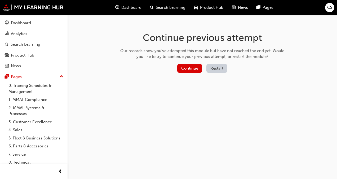
click at [217, 66] on button "Restart" at bounding box center [217, 68] width 21 height 9
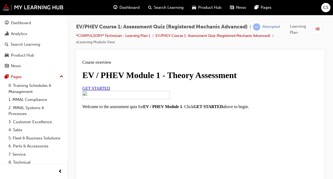
scroll to position [85, 0]
click at [110, 86] on link "GET STARTED" at bounding box center [96, 88] width 28 height 5
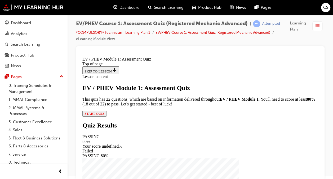
scroll to position [4, 0]
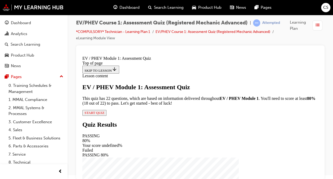
drag, startPoint x: 146, startPoint y: 145, endPoint x: 148, endPoint y: 142, distance: 2.8
click at [105, 115] on span "START QUIZ" at bounding box center [95, 113] width 20 height 4
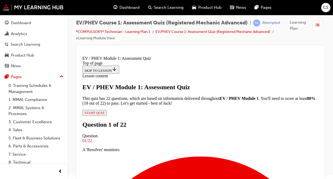
scroll to position [53, 0]
drag, startPoint x: 123, startPoint y: 77, endPoint x: 222, endPoint y: 166, distance: 133.5
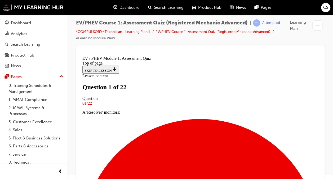
scroll to position [53, 0]
drag, startPoint x: 133, startPoint y: 77, endPoint x: 195, endPoint y: 174, distance: 114.9
drag, startPoint x: 114, startPoint y: 124, endPoint x: 116, endPoint y: 121, distance: 3.8
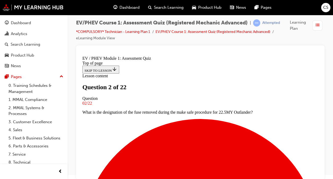
scroll to position [82, 0]
drag, startPoint x: 129, startPoint y: 80, endPoint x: 248, endPoint y: 159, distance: 143.2
drag, startPoint x: 202, startPoint y: 163, endPoint x: 197, endPoint y: 157, distance: 7.1
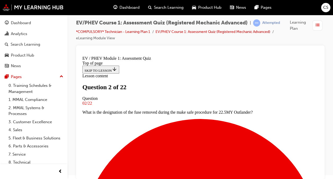
drag, startPoint x: 132, startPoint y: 80, endPoint x: 285, endPoint y: 166, distance: 174.8
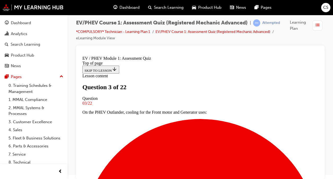
drag, startPoint x: 116, startPoint y: 116, endPoint x: 116, endPoint y: 112, distance: 4.2
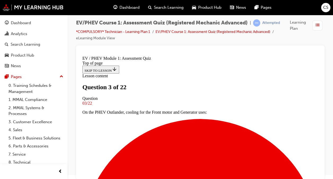
drag, startPoint x: 139, startPoint y: 163, endPoint x: 141, endPoint y: 160, distance: 3.7
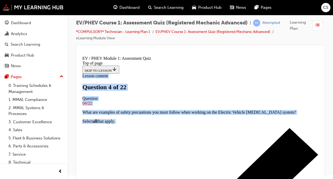
scroll to position [146, 0]
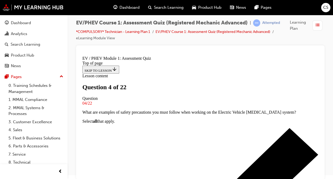
drag, startPoint x: 134, startPoint y: 78, endPoint x: 257, endPoint y: 106, distance: 126.8
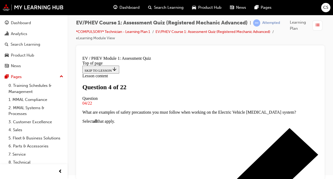
scroll to position [146, 0]
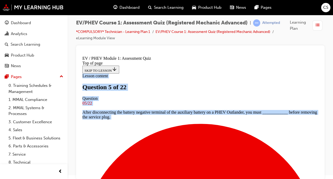
scroll to position [155, 0]
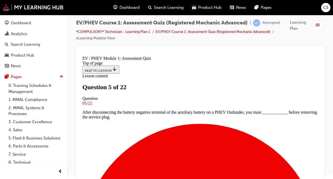
drag, startPoint x: 134, startPoint y: 104, endPoint x: 267, endPoint y: 109, distance: 133.3
drag, startPoint x: 142, startPoint y: 110, endPoint x: 145, endPoint y: 115, distance: 5.3
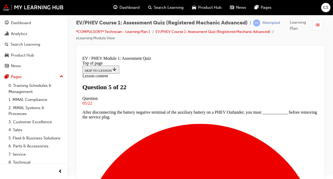
drag, startPoint x: 143, startPoint y: 171, endPoint x: 145, endPoint y: 167, distance: 4.2
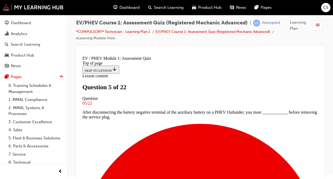
scroll to position [155, 0]
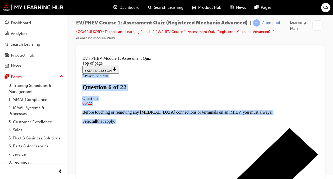
scroll to position [121, 0]
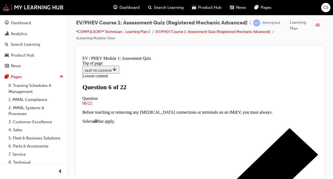
drag, startPoint x: 126, startPoint y: 102, endPoint x: 263, endPoint y: 107, distance: 137.2
drag, startPoint x: 137, startPoint y: 137, endPoint x: 135, endPoint y: 132, distance: 4.9
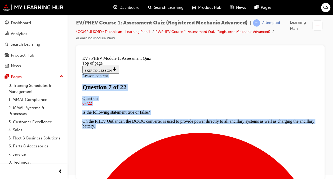
scroll to position [0, 0]
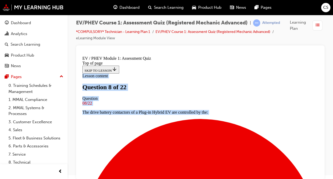
scroll to position [155, 0]
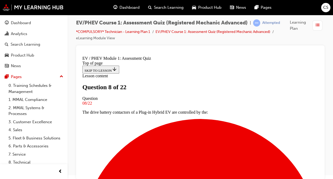
drag, startPoint x: 127, startPoint y: 75, endPoint x: 247, endPoint y: 92, distance: 121.4
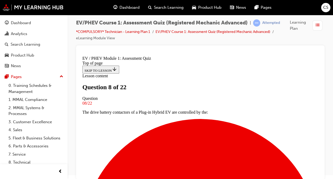
drag, startPoint x: 138, startPoint y: 118, endPoint x: 143, endPoint y: 116, distance: 5.5
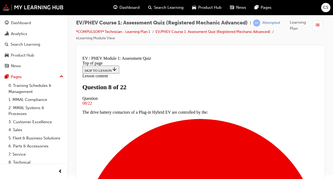
drag, startPoint x: 192, startPoint y: 159, endPoint x: 191, endPoint y: 156, distance: 3.4
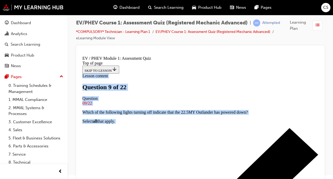
scroll to position [69, 0]
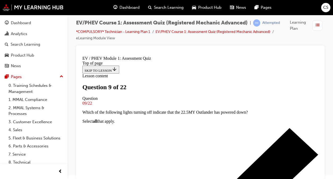
drag, startPoint x: 125, startPoint y: 103, endPoint x: 266, endPoint y: 161, distance: 152.6
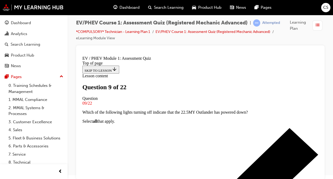
drag, startPoint x: 212, startPoint y: 130, endPoint x: 215, endPoint y: 130, distance: 3.0
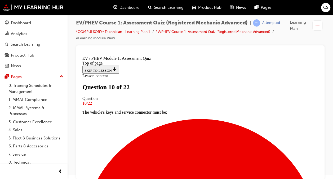
scroll to position [37, 0]
drag, startPoint x: 125, startPoint y: 106, endPoint x: 277, endPoint y: 152, distance: 158.9
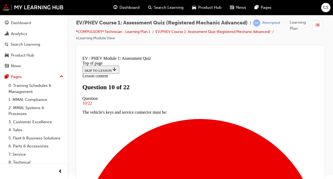
drag, startPoint x: 271, startPoint y: 107, endPoint x: 277, endPoint y: 149, distance: 41.6
drag, startPoint x: 129, startPoint y: 74, endPoint x: 251, endPoint y: 172, distance: 156.1
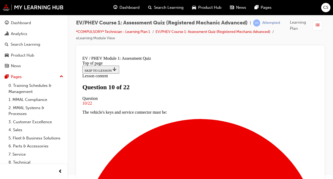
scroll to position [134, 0]
drag, startPoint x: 129, startPoint y: 68, endPoint x: 264, endPoint y: 157, distance: 161.6
drag, startPoint x: 113, startPoint y: 139, endPoint x: 114, endPoint y: 136, distance: 3.0
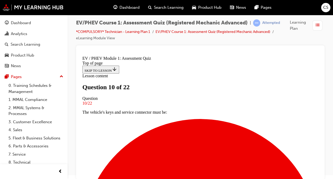
drag, startPoint x: 115, startPoint y: 134, endPoint x: 120, endPoint y: 118, distance: 17.2
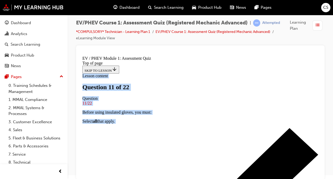
scroll to position [89, 0]
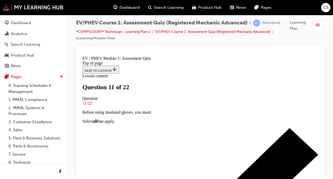
drag, startPoint x: 136, startPoint y: 85, endPoint x: 261, endPoint y: 150, distance: 140.9
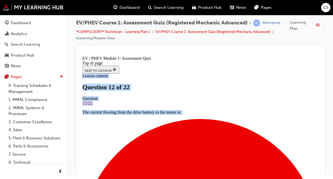
scroll to position [144, 0]
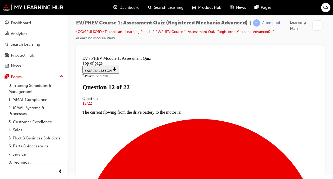
drag, startPoint x: 124, startPoint y: 79, endPoint x: 262, endPoint y: 121, distance: 143.7
drag, startPoint x: 137, startPoint y: 136, endPoint x: 143, endPoint y: 132, distance: 7.6
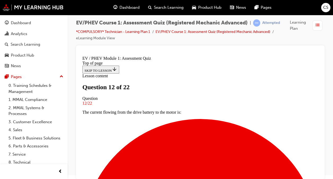
drag, startPoint x: 138, startPoint y: 119, endPoint x: 150, endPoint y: 122, distance: 11.6
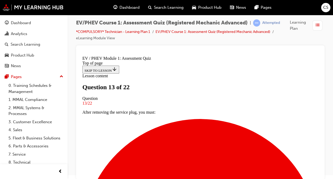
scroll to position [98, 0]
drag, startPoint x: 126, startPoint y: 78, endPoint x: 228, endPoint y: 153, distance: 126.0
drag, startPoint x: 136, startPoint y: 97, endPoint x: 160, endPoint y: 112, distance: 28.1
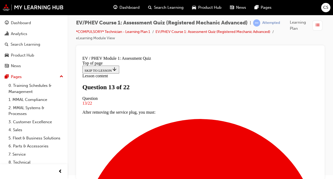
drag, startPoint x: 199, startPoint y: 176, endPoint x: 203, endPoint y: 172, distance: 4.7
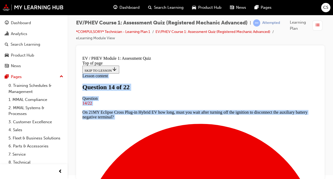
scroll to position [135, 0]
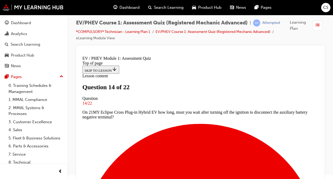
drag, startPoint x: 127, startPoint y: 77, endPoint x: 251, endPoint y: 142, distance: 140.1
drag, startPoint x: 130, startPoint y: 148, endPoint x: 131, endPoint y: 145, distance: 3.5
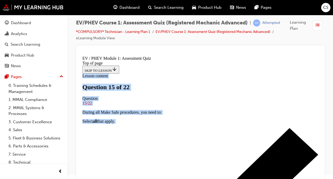
scroll to position [147, 0]
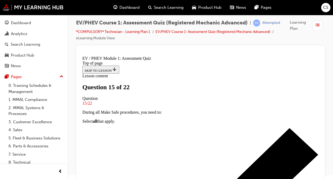
drag, startPoint x: 120, startPoint y: 102, endPoint x: 273, endPoint y: 113, distance: 152.9
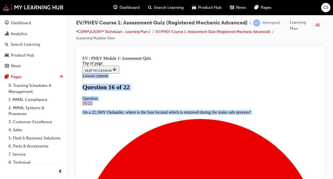
scroll to position [198, 0]
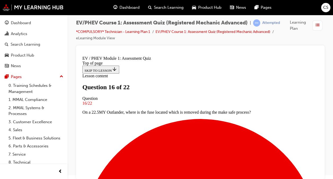
drag, startPoint x: 123, startPoint y: 76, endPoint x: 267, endPoint y: 103, distance: 147.0
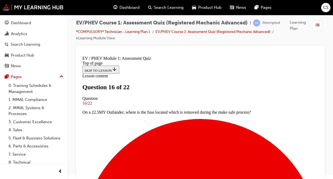
scroll to position [171, 0]
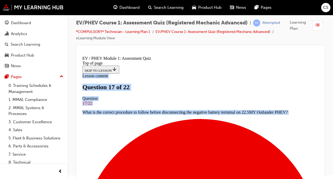
scroll to position [137, 0]
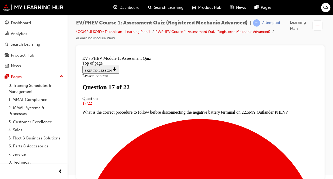
drag, startPoint x: 127, startPoint y: 105, endPoint x: 263, endPoint y: 120, distance: 136.6
drag, startPoint x: 119, startPoint y: 107, endPoint x: 118, endPoint y: 101, distance: 6.4
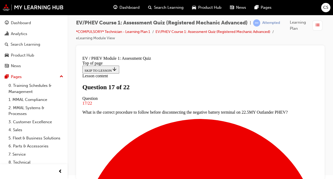
drag, startPoint x: 199, startPoint y: 154, endPoint x: 202, endPoint y: 147, distance: 7.7
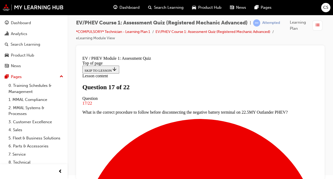
drag, startPoint x: 122, startPoint y: 105, endPoint x: 250, endPoint y: 121, distance: 129.1
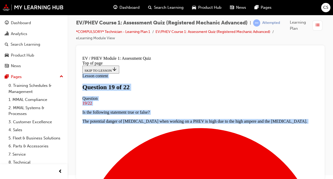
scroll to position [137, 0]
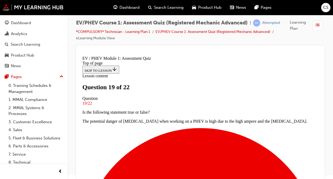
drag, startPoint x: 119, startPoint y: 77, endPoint x: 234, endPoint y: 111, distance: 120.4
drag, startPoint x: 145, startPoint y: 127, endPoint x: 150, endPoint y: 94, distance: 32.5
drag, startPoint x: 146, startPoint y: 71, endPoint x: 152, endPoint y: 73, distance: 6.7
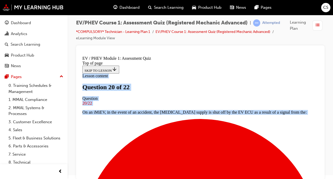
scroll to position [190, 0]
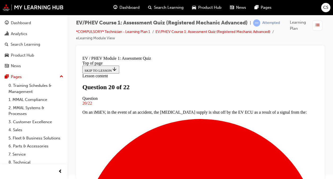
drag, startPoint x: 127, startPoint y: 77, endPoint x: 252, endPoint y: 114, distance: 131.0
drag, startPoint x: 134, startPoint y: 129, endPoint x: 139, endPoint y: 126, distance: 6.0
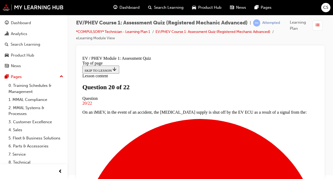
drag, startPoint x: 207, startPoint y: 158, endPoint x: 210, endPoint y: 154, distance: 5.1
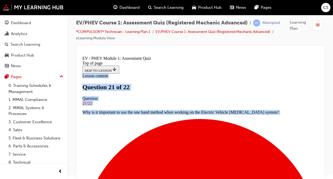
scroll to position [128, 0]
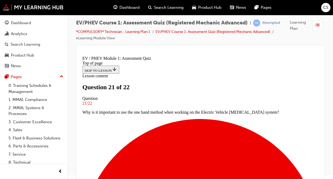
drag, startPoint x: 163, startPoint y: 112, endPoint x: 252, endPoint y: 115, distance: 89.5
drag, startPoint x: 149, startPoint y: 38, endPoint x: 123, endPoint y: -5, distance: 50.5
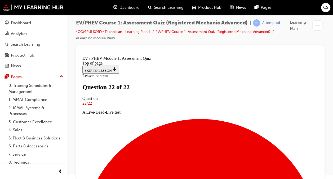
scroll to position [146, 0]
click at [260, 21] on span "learningRecordVerb_ATTEMPT-icon" at bounding box center [256, 22] width 7 height 7
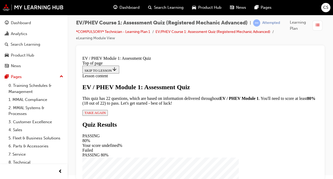
scroll to position [70, 0]
click at [106, 115] on span "TAKE AGAIN" at bounding box center [95, 113] width 21 height 4
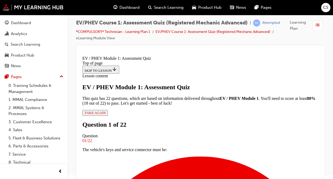
scroll to position [53, 0]
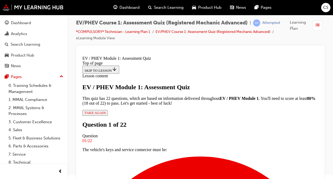
scroll to position [106, 0]
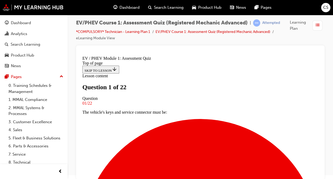
scroll to position [53, 0]
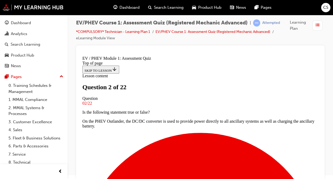
scroll to position [80, 0]
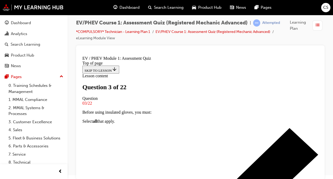
scroll to position [80, 0]
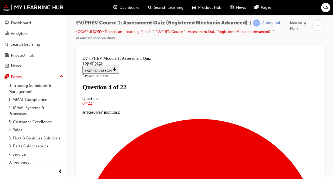
drag, startPoint x: 197, startPoint y: 161, endPoint x: 195, endPoint y: 156, distance: 5.9
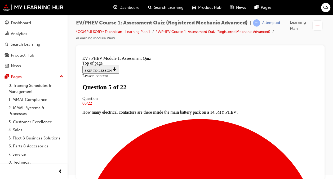
scroll to position [186, 0]
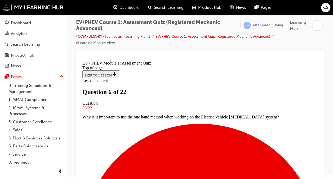
scroll to position [53, 0]
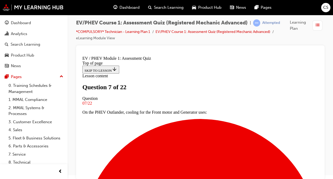
scroll to position [80, 0]
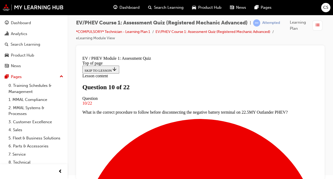
scroll to position [133, 0]
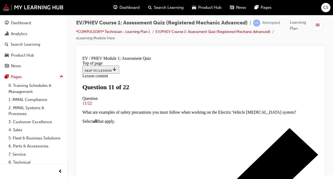
scroll to position [27, 0]
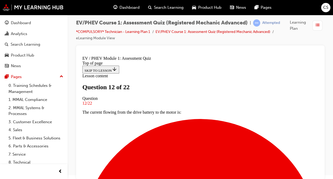
scroll to position [80, 0]
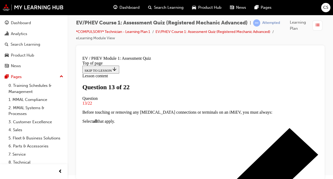
scroll to position [53, 0]
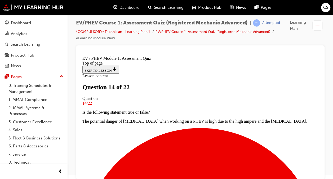
scroll to position [53, 0]
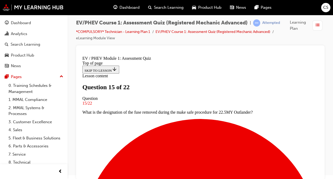
scroll to position [80, 0]
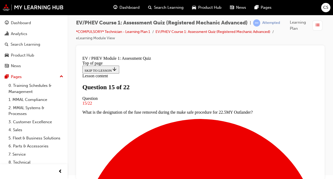
scroll to position [162, 0]
drag, startPoint x: 195, startPoint y: 129, endPoint x: 197, endPoint y: 125, distance: 4.5
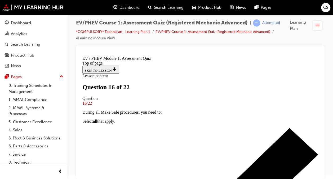
scroll to position [80, 0]
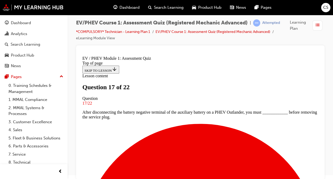
scroll to position [80, 0]
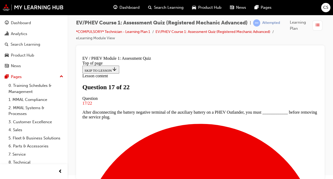
scroll to position [106, 0]
drag, startPoint x: 137, startPoint y: 102, endPoint x: 141, endPoint y: 93, distance: 10.1
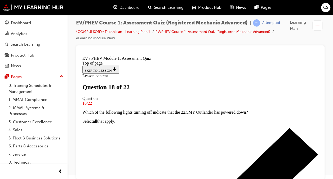
scroll to position [106, 0]
drag, startPoint x: 189, startPoint y: 172, endPoint x: 192, endPoint y: 165, distance: 7.5
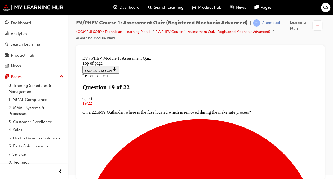
scroll to position [53, 0]
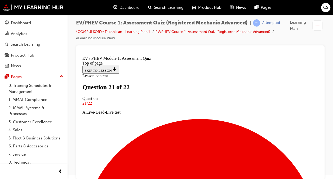
scroll to position [146, 0]
drag, startPoint x: 202, startPoint y: 131, endPoint x: 203, endPoint y: 127, distance: 3.9
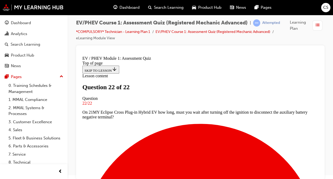
scroll to position [0, 0]
click at [318, 25] on span "list-icon" at bounding box center [318, 25] width 4 height 7
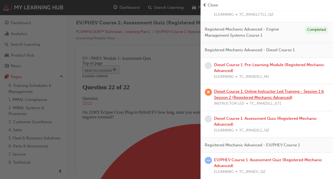
scroll to position [411, 0]
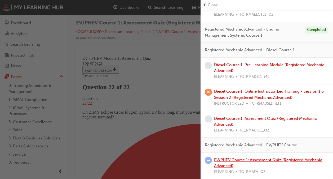
click at [222, 161] on link "EV/PHEV Course 1: Assessment Quiz (Registered Mechanic Advanced)" at bounding box center [268, 162] width 108 height 11
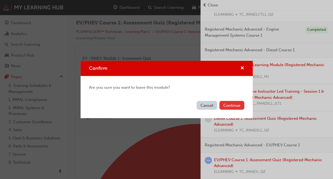
click at [229, 104] on button "Continue" at bounding box center [232, 105] width 25 height 9
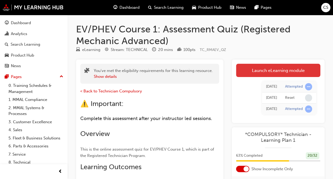
click at [266, 72] on link "Launch eLearning module" at bounding box center [278, 70] width 84 height 13
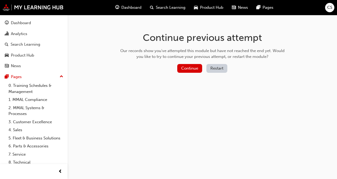
click at [222, 68] on button "Restart" at bounding box center [217, 68] width 21 height 9
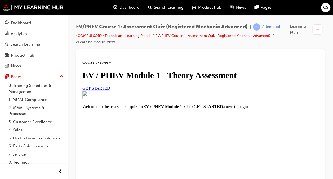
click at [110, 90] on span "GET STARTED" at bounding box center [96, 88] width 28 height 5
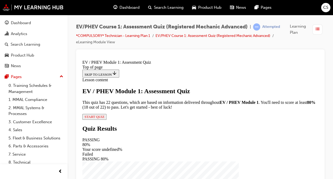
scroll to position [70, 0]
click at [105, 119] on span "START QUIZ" at bounding box center [95, 117] width 20 height 4
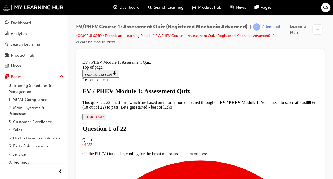
scroll to position [80, 0]
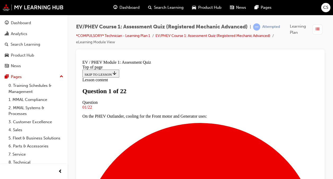
scroll to position [53, 0]
click at [318, 27] on span "list-icon" at bounding box center [318, 29] width 4 height 7
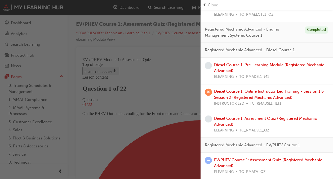
scroll to position [4, 0]
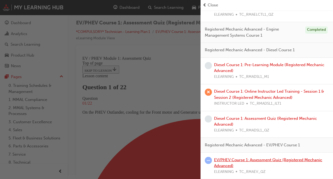
click at [225, 161] on link "EV/PHEV Course 1: Assessment Quiz (Registered Mechanic Advanced)" at bounding box center [268, 162] width 108 height 11
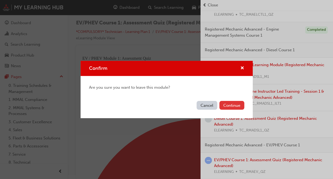
click at [233, 103] on button "Continue" at bounding box center [232, 105] width 25 height 9
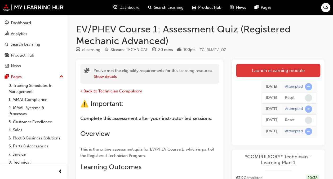
click at [264, 68] on link "Launch eLearning module" at bounding box center [278, 70] width 84 height 13
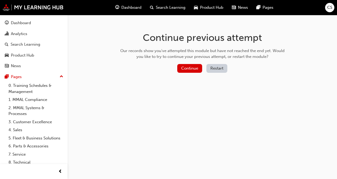
click at [223, 68] on button "Restart" at bounding box center [217, 68] width 21 height 9
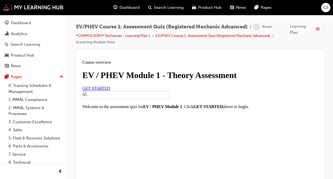
click at [108, 90] on link "GET STARTED" at bounding box center [96, 88] width 28 height 5
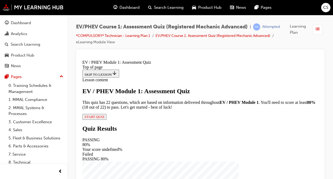
scroll to position [70, 0]
click at [145, 120] on div "EV / PHEV Module 1: Assessment Quiz This quiz has 22 questions, which are based…" at bounding box center [200, 104] width 236 height 32
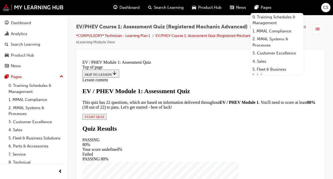
click at [105, 119] on span "START QUIZ" at bounding box center [95, 117] width 20 height 4
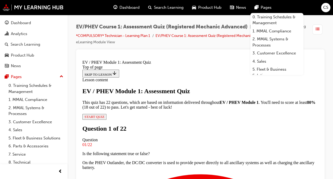
scroll to position [121, 0]
click at [245, 52] on div at bounding box center [200, 116] width 249 height 134
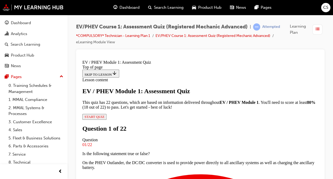
scroll to position [80, 0]
drag, startPoint x: 161, startPoint y: 119, endPoint x: 160, endPoint y: 136, distance: 17.8
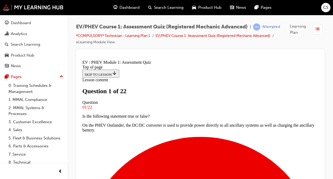
scroll to position [106, 0]
drag, startPoint x: 208, startPoint y: 153, endPoint x: 208, endPoint y: 147, distance: 5.9
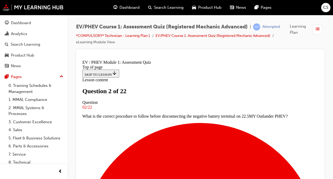
scroll to position [133, 0]
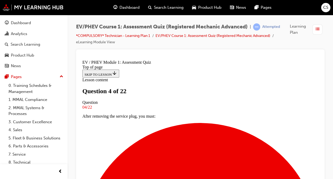
scroll to position [80, 0]
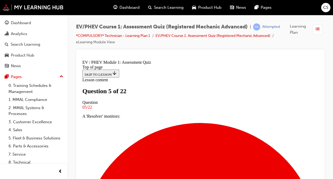
drag, startPoint x: 127, startPoint y: 80, endPoint x: 211, endPoint y: 148, distance: 107.6
drag, startPoint x: 126, startPoint y: 151, endPoint x: 129, endPoint y: 141, distance: 10.0
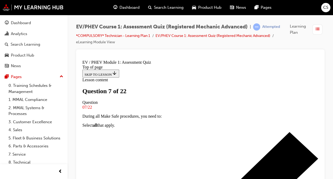
scroll to position [80, 0]
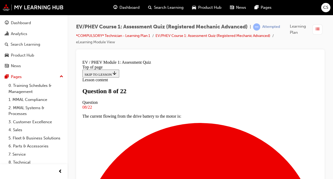
scroll to position [53, 0]
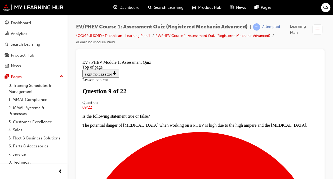
scroll to position [27, 0]
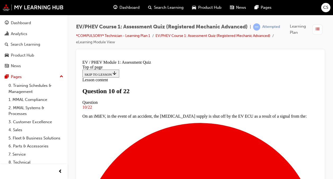
scroll to position [53, 0]
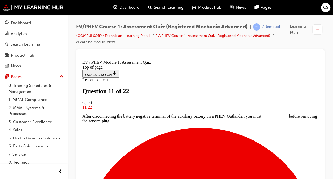
scroll to position [106, 0]
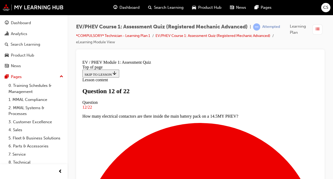
scroll to position [80, 0]
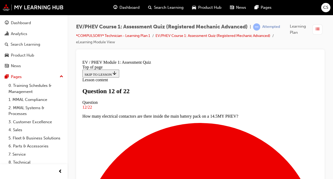
drag, startPoint x: 138, startPoint y: 84, endPoint x: 185, endPoint y: 88, distance: 46.9
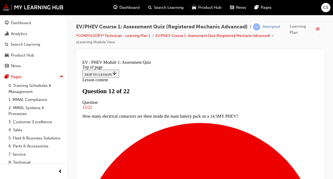
drag, startPoint x: 127, startPoint y: 63, endPoint x: 254, endPoint y: 167, distance: 163.8
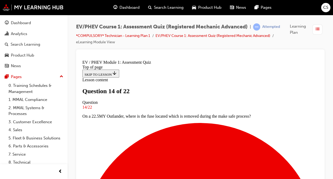
scroll to position [80, 0]
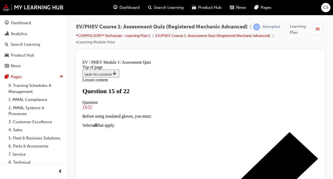
scroll to position [53, 0]
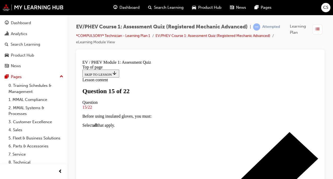
scroll to position [106, 0]
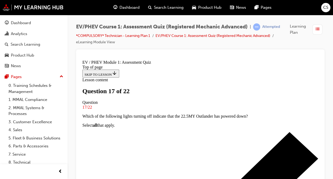
scroll to position [53, 0]
drag, startPoint x: 197, startPoint y: 172, endPoint x: 205, endPoint y: 162, distance: 12.8
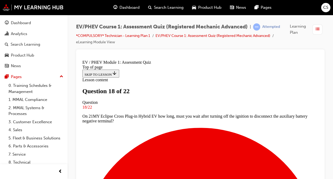
scroll to position [80, 0]
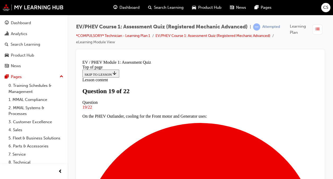
scroll to position [80, 0]
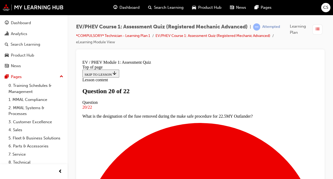
scroll to position [155, 0]
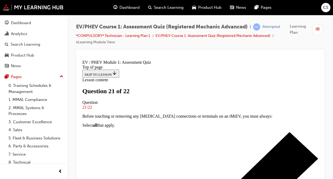
scroll to position [80, 0]
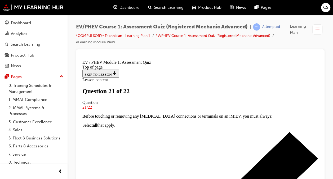
drag, startPoint x: 213, startPoint y: 135, endPoint x: 215, endPoint y: 132, distance: 3.2
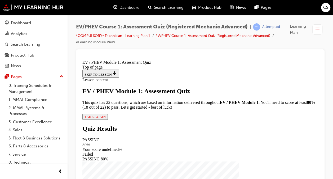
scroll to position [70, 0]
drag, startPoint x: 145, startPoint y: 149, endPoint x: 148, endPoint y: 146, distance: 4.2
click at [106, 119] on span "TAKE AGAIN" at bounding box center [95, 117] width 21 height 4
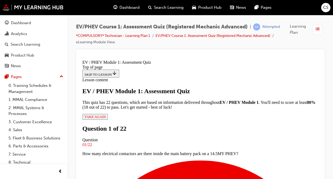
scroll to position [53, 0]
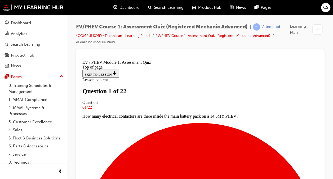
scroll to position [80, 0]
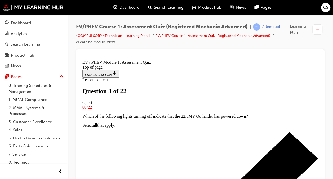
scroll to position [106, 0]
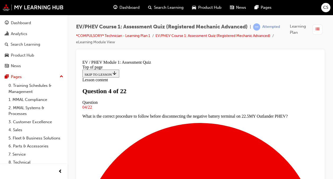
scroll to position [80, 0]
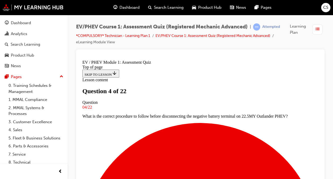
scroll to position [159, 0]
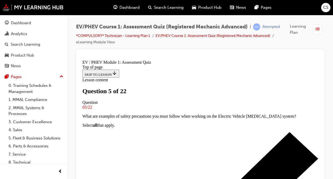
scroll to position [53, 0]
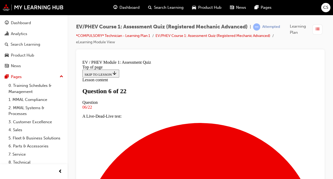
scroll to position [53, 0]
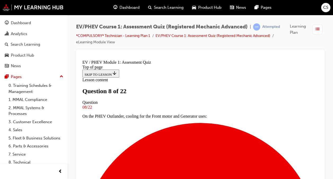
scroll to position [106, 0]
drag, startPoint x: 198, startPoint y: 159, endPoint x: 213, endPoint y: 143, distance: 21.4
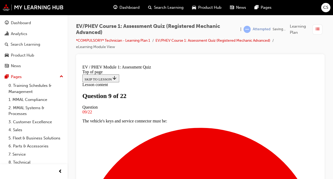
scroll to position [53, 0]
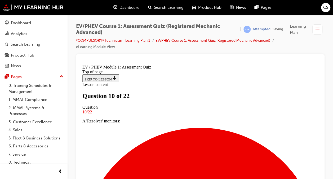
scroll to position [53, 0]
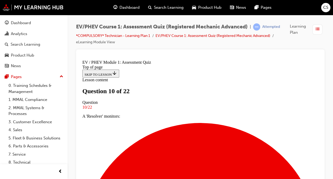
scroll to position [155, 0]
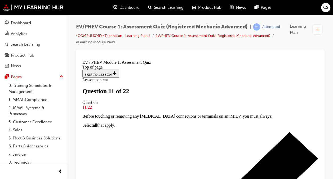
scroll to position [53, 0]
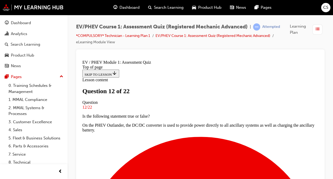
scroll to position [53, 0]
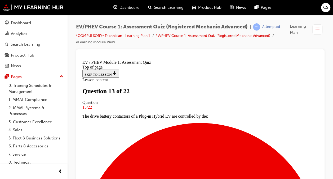
scroll to position [53, 0]
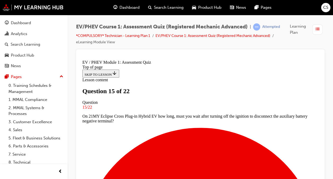
scroll to position [53, 0]
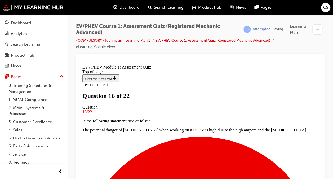
scroll to position [27, 0]
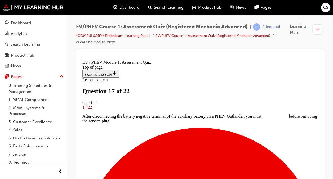
scroll to position [106, 0]
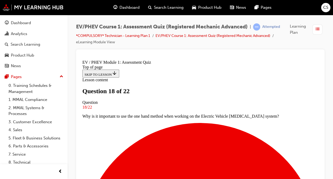
scroll to position [159, 0]
drag, startPoint x: 178, startPoint y: 119, endPoint x: 188, endPoint y: 116, distance: 10.8
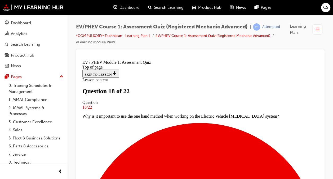
drag, startPoint x: 200, startPoint y: 136, endPoint x: 203, endPoint y: 132, distance: 4.6
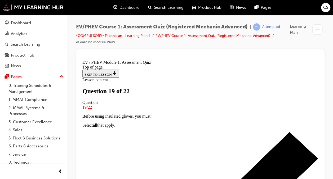
scroll to position [53, 0]
drag, startPoint x: 179, startPoint y: 135, endPoint x: 241, endPoint y: 149, distance: 63.9
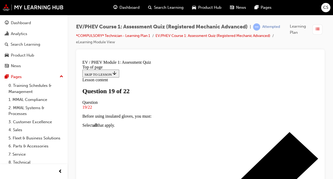
drag, startPoint x: 172, startPoint y: 84, endPoint x: 182, endPoint y: 91, distance: 12.1
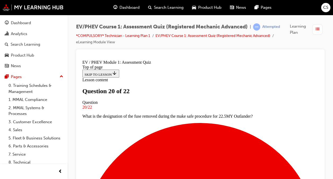
scroll to position [80, 0]
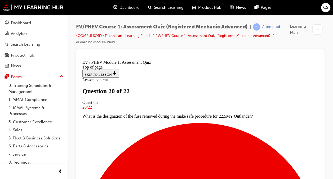
scroll to position [159, 0]
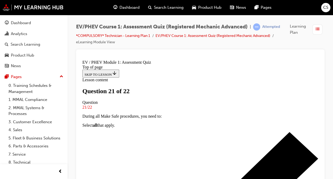
scroll to position [80, 0]
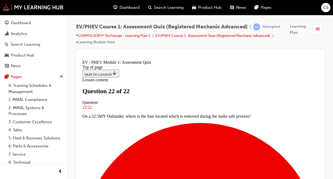
scroll to position [80, 0]
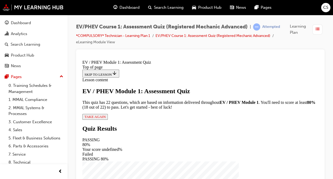
scroll to position [70, 0]
click at [106, 119] on span "TAKE AGAIN" at bounding box center [95, 117] width 21 height 4
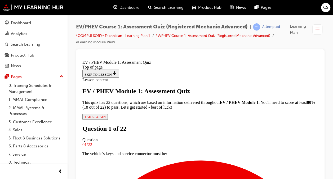
scroll to position [48, 0]
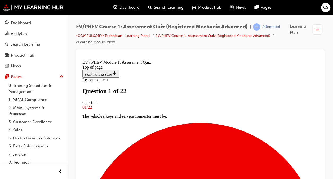
scroll to position [53, 0]
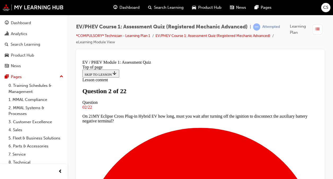
scroll to position [53, 0]
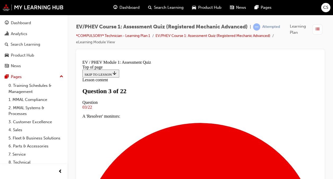
scroll to position [53, 0]
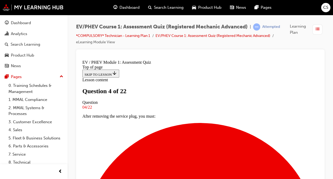
scroll to position [186, 0]
drag, startPoint x: 208, startPoint y: 139, endPoint x: 212, endPoint y: 135, distance: 5.8
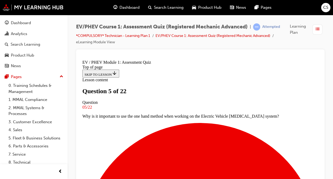
scroll to position [53, 0]
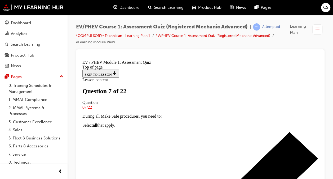
scroll to position [53, 0]
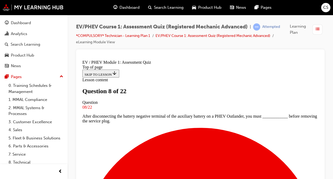
scroll to position [106, 0]
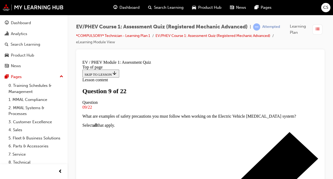
scroll to position [53, 0]
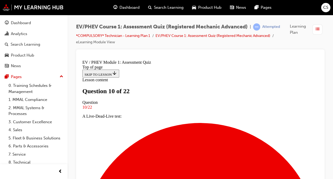
scroll to position [80, 0]
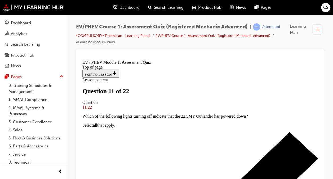
scroll to position [80, 0]
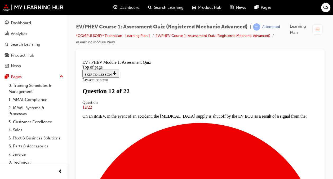
scroll to position [106, 0]
drag, startPoint x: 199, startPoint y: 152, endPoint x: 199, endPoint y: 149, distance: 3.2
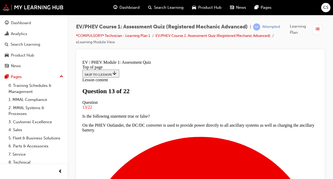
drag, startPoint x: 198, startPoint y: 157, endPoint x: 198, endPoint y: 154, distance: 2.8
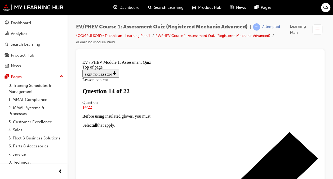
scroll to position [53, 0]
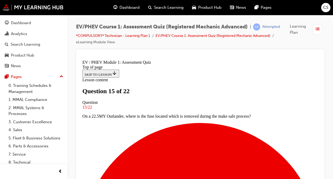
scroll to position [106, 0]
drag, startPoint x: 205, startPoint y: 162, endPoint x: 205, endPoint y: 158, distance: 4.3
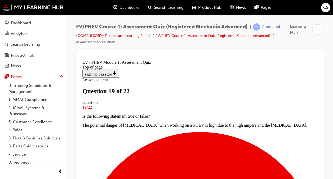
scroll to position [53, 0]
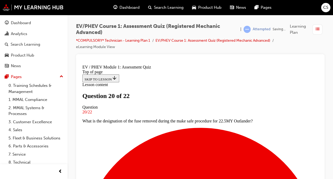
scroll to position [53, 0]
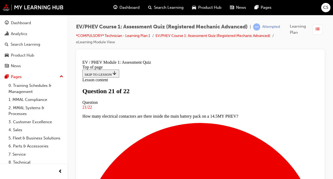
scroll to position [80, 0]
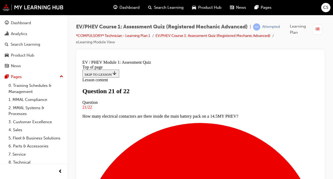
drag, startPoint x: 193, startPoint y: 139, endPoint x: 187, endPoint y: 136, distance: 7.0
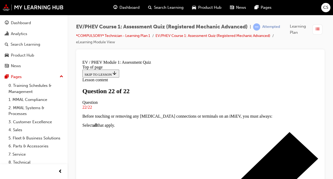
scroll to position [0, 0]
click at [318, 26] on span "list-icon" at bounding box center [318, 29] width 4 height 7
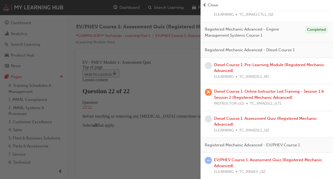
scroll to position [411, 0]
click at [228, 161] on link "EV/PHEV Course 1: Assessment Quiz (Registered Mechanic Advanced)" at bounding box center [268, 162] width 108 height 11
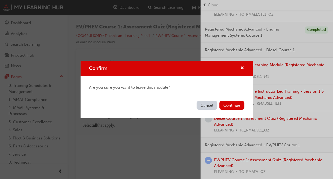
click at [234, 99] on div "Cancel Continue" at bounding box center [167, 108] width 172 height 19
click at [233, 105] on button "Continue" at bounding box center [232, 105] width 25 height 9
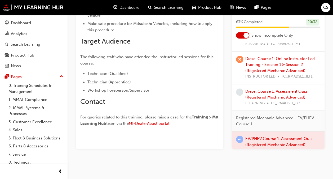
scroll to position [496, 0]
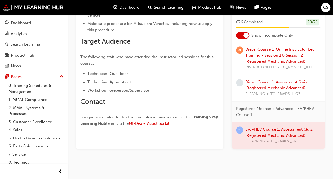
drag, startPoint x: 266, startPoint y: 134, endPoint x: 264, endPoint y: 157, distance: 22.1
click at [251, 128] on div at bounding box center [278, 135] width 93 height 27
click at [253, 129] on div at bounding box center [278, 135] width 93 height 27
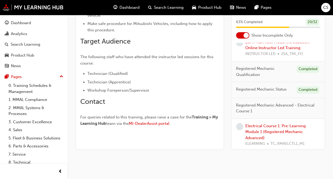
scroll to position [151, 0]
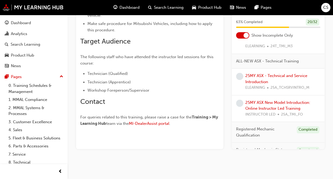
click at [263, 77] on div "25MY ASX - Technical and Service Introduction ELEARNING 25A_TCHSRVINTRO_M" at bounding box center [283, 82] width 75 height 18
click at [261, 79] on link "25MY ASX - Technical and Service Introduction" at bounding box center [277, 78] width 62 height 11
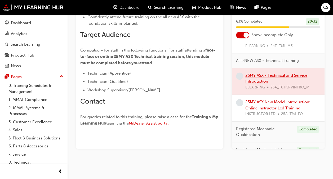
scroll to position [144, 0]
click at [262, 76] on div at bounding box center [278, 81] width 93 height 27
click at [263, 73] on div at bounding box center [278, 81] width 93 height 27
click at [258, 79] on div at bounding box center [278, 81] width 93 height 27
click at [273, 75] on div at bounding box center [278, 81] width 93 height 27
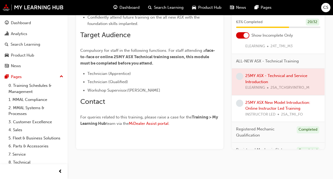
click at [260, 76] on div at bounding box center [278, 81] width 93 height 27
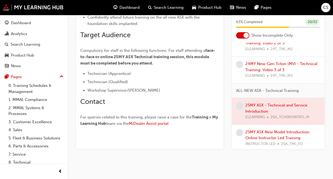
scroll to position [151, 0]
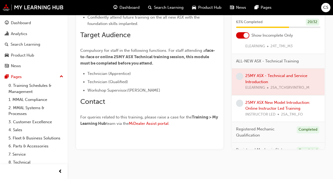
click at [277, 73] on div at bounding box center [278, 81] width 93 height 27
click at [256, 79] on div at bounding box center [278, 81] width 93 height 27
click at [267, 103] on link "25MY ASX New Model Introduction: Online Instructor Led Training" at bounding box center [278, 105] width 65 height 11
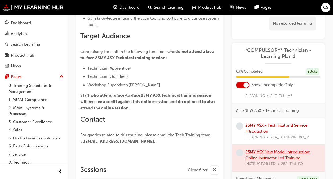
scroll to position [156, 0]
click at [262, 128] on link "25MY ASX - Technical and Service Introduction" at bounding box center [277, 128] width 62 height 11
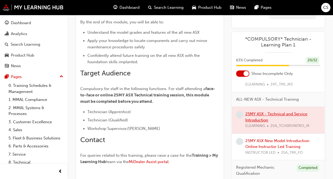
scroll to position [98, 0]
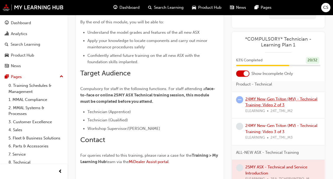
click at [259, 102] on link "24MY New-Gen Triton (MV) - Technical Training: Video 2 of 3" at bounding box center [282, 101] width 72 height 11
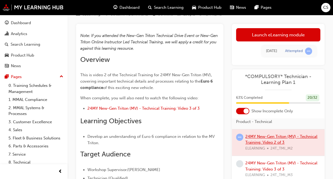
scroll to position [118, 0]
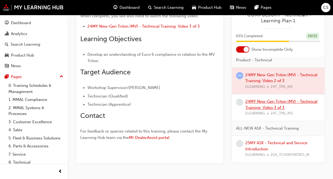
click at [260, 105] on link "24MY New-Gen Triton (MV) - Technical Training: Video 3 of 3" at bounding box center [282, 104] width 72 height 11
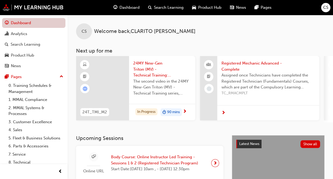
click at [46, 27] on link "Dashboard" at bounding box center [33, 23] width 63 height 10
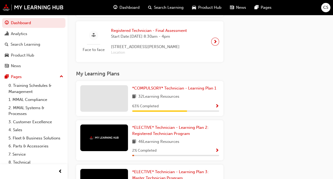
scroll to position [761, 0]
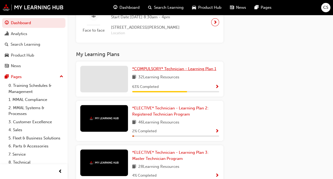
click at [160, 71] on span "*COMPULSORY* Technician - Learning Plan 1" at bounding box center [174, 68] width 84 height 5
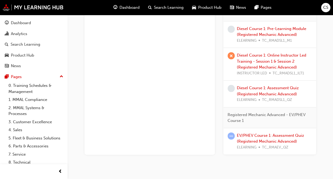
scroll to position [532, 0]
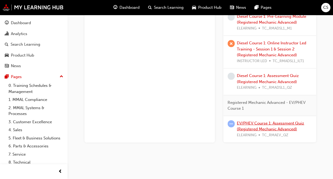
click at [263, 125] on link "EV/PHEV Course 1: Assessment Quiz (Registered Mechanic Advanced)" at bounding box center [270, 126] width 67 height 11
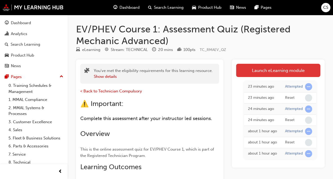
click at [288, 68] on link "Launch eLearning module" at bounding box center [278, 70] width 84 height 13
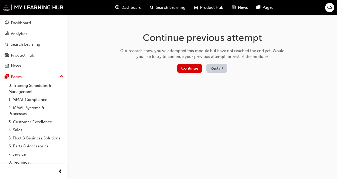
click at [212, 66] on button "Restart" at bounding box center [217, 68] width 21 height 9
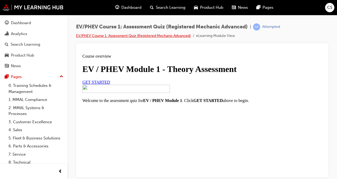
click at [146, 34] on link "EV/PHEV Course 1: Assessment Quiz (Registered Mechanic Advanced)" at bounding box center [133, 35] width 115 height 5
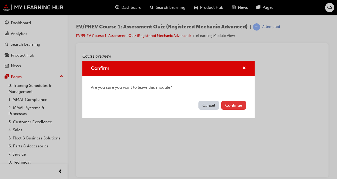
click at [232, 104] on button "Continue" at bounding box center [233, 105] width 25 height 9
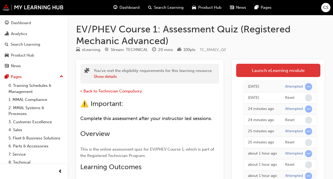
click at [251, 73] on link "Launch eLearning module" at bounding box center [278, 70] width 84 height 13
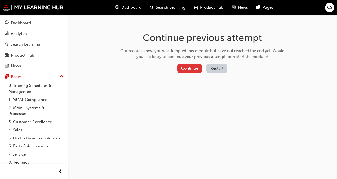
click at [192, 66] on button "Continue" at bounding box center [189, 68] width 25 height 9
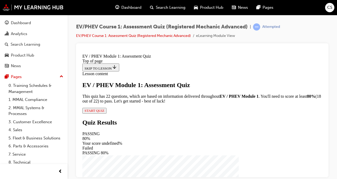
scroll to position [61, 0]
click at [105, 112] on span "START QUIZ" at bounding box center [95, 110] width 20 height 4
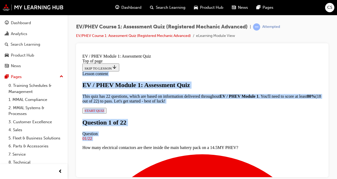
scroll to position [137, 0]
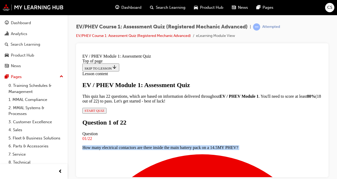
drag, startPoint x: 132, startPoint y: 75, endPoint x: 204, endPoint y: 107, distance: 78.9
copy div "How many electrical contactors are there inside the main battery pack on a 14.5…"
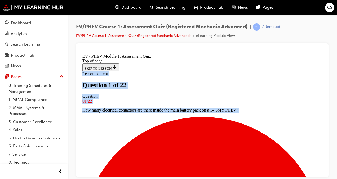
scroll to position [147, 0]
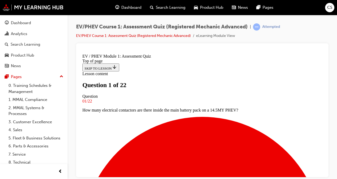
drag, startPoint x: 128, startPoint y: 76, endPoint x: 276, endPoint y: 100, distance: 150.2
copy div "On a 22.5MY Outlander, where is the fuse located which is removed during the ma…"
drag, startPoint x: 143, startPoint y: 134, endPoint x: 145, endPoint y: 127, distance: 7.2
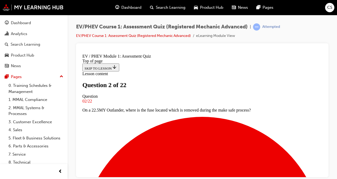
drag, startPoint x: 196, startPoint y: 168, endPoint x: 200, endPoint y: 163, distance: 6.4
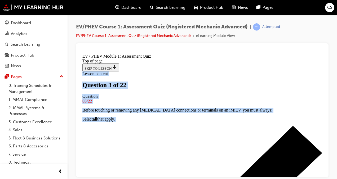
scroll to position [137, 0]
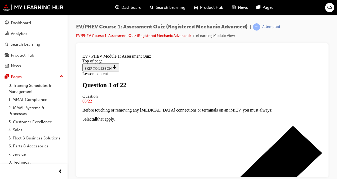
drag, startPoint x: 128, startPoint y: 75, endPoint x: 264, endPoint y: 115, distance: 141.8
copy div "What is the designation of the fuse removed during the make safe procedure for …"
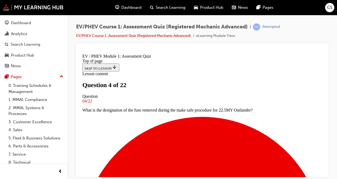
scroll to position [53, 0]
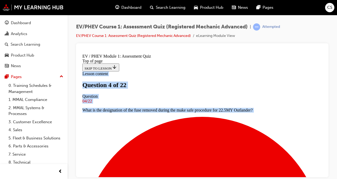
scroll to position [128, 0]
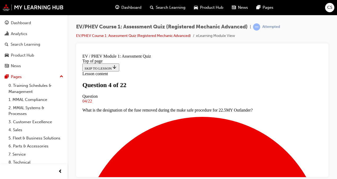
drag, startPoint x: 126, startPoint y: 72, endPoint x: 230, endPoint y: 97, distance: 106.4
copy div "A 'Resolver' monitors: Motor position and rpm Wheel speed PHEV mode operation"
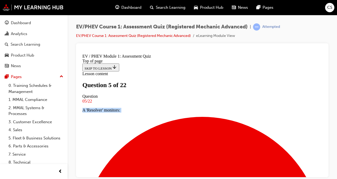
scroll to position [80, 0]
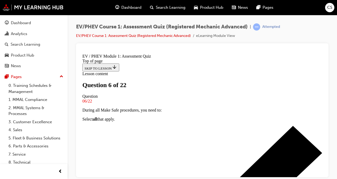
scroll to position [53, 0]
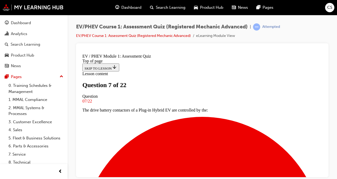
scroll to position [80, 0]
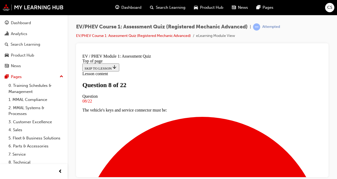
drag, startPoint x: 208, startPoint y: 142, endPoint x: 213, endPoint y: 139, distance: 5.5
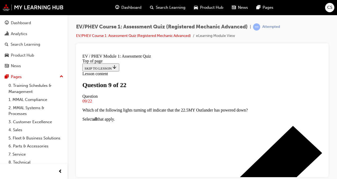
scroll to position [106, 0]
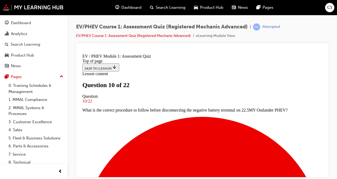
scroll to position [133, 0]
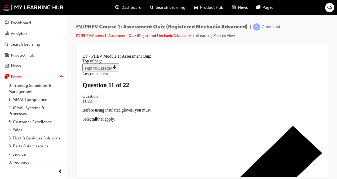
scroll to position [53, 0]
drag, startPoint x: 159, startPoint y: 138, endPoint x: 161, endPoint y: 134, distance: 4.8
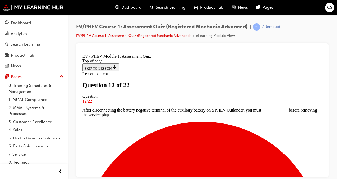
scroll to position [53, 0]
drag, startPoint x: 203, startPoint y: 129, endPoint x: 205, endPoint y: 124, distance: 5.6
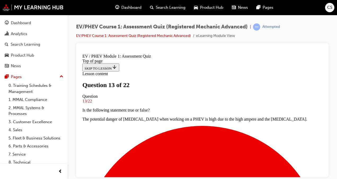
scroll to position [53, 0]
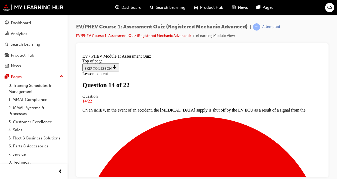
scroll to position [53, 0]
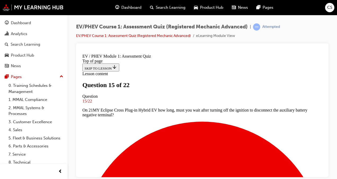
scroll to position [80, 0]
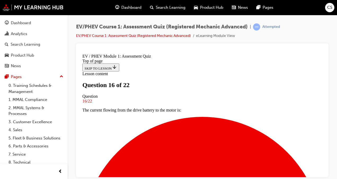
scroll to position [53, 0]
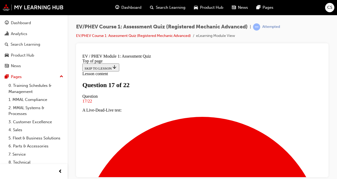
drag, startPoint x: 141, startPoint y: 105, endPoint x: 227, endPoint y: 151, distance: 97.4
drag, startPoint x: 227, startPoint y: 151, endPoint x: 236, endPoint y: 78, distance: 73.5
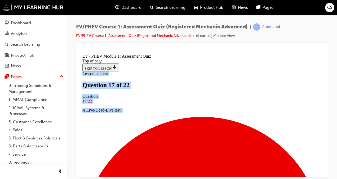
scroll to position [137, 0]
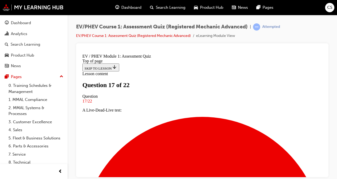
drag, startPoint x: 120, startPoint y: 94, endPoint x: 242, endPoint y: 110, distance: 123.9
copy div "On the PHEV Outlander, cooling for the Front motor and Generator uses: Oil cool…"
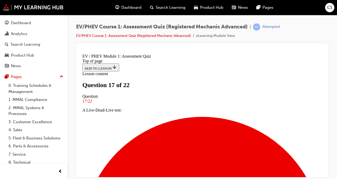
drag, startPoint x: 128, startPoint y: 75, endPoint x: 173, endPoint y: 160, distance: 96.8
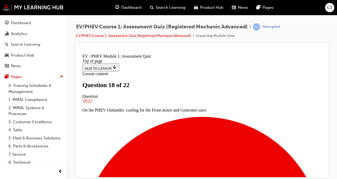
copy div "Is the following statement true or false? On the PHEV Outlander, the DC/DC conv…"
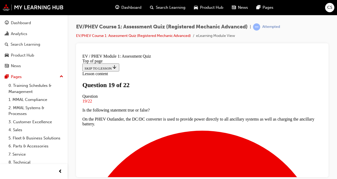
scroll to position [133, 0]
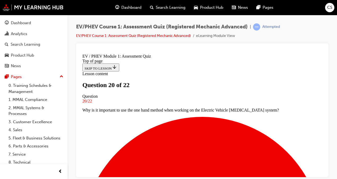
scroll to position [53, 0]
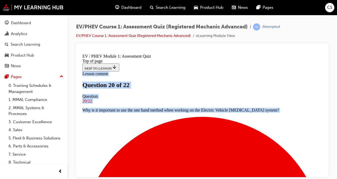
scroll to position [144, 0]
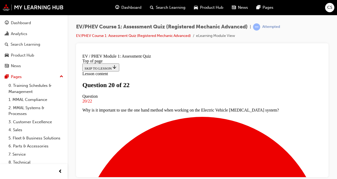
drag, startPoint x: 126, startPoint y: 75, endPoint x: 254, endPoint y: 114, distance: 134.3
copy div "After removing the service plug, you must: Put the plug in warning sign or a lo…"
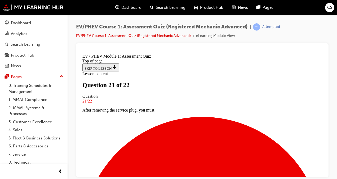
scroll to position [169, 0]
drag, startPoint x: 132, startPoint y: 79, endPoint x: 257, endPoint y: 137, distance: 138.2
copy div "What are examples of safety precautions you must follow when working on the Ele…"
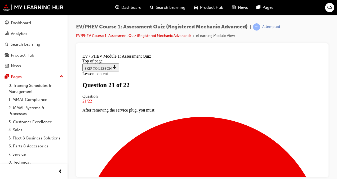
scroll to position [142, 0]
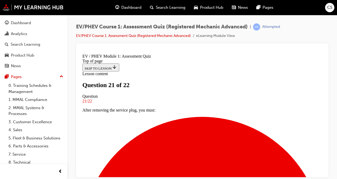
scroll to position [169, 0]
drag, startPoint x: 185, startPoint y: 155, endPoint x: 188, endPoint y: 156, distance: 3.0
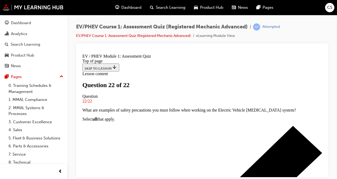
scroll to position [80, 0]
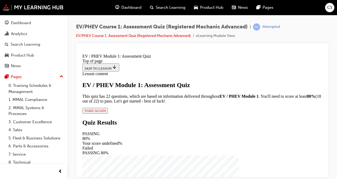
scroll to position [61, 0]
click at [150, 113] on div "EV / PHEV Module 1: Assessment Quiz This quiz has 22 questions, which are based…" at bounding box center [202, 97] width 240 height 32
click at [106, 112] on span "TAKE AGAIN" at bounding box center [95, 110] width 21 height 4
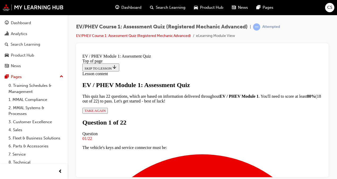
scroll to position [53, 0]
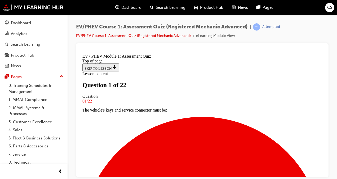
scroll to position [159, 0]
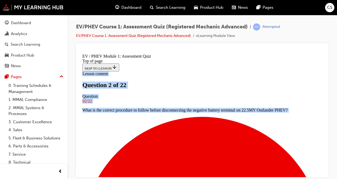
scroll to position [155, 0]
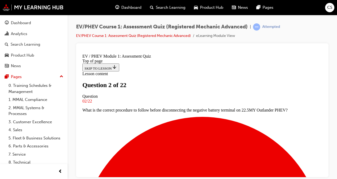
drag, startPoint x: 135, startPoint y: 84, endPoint x: 244, endPoint y: 103, distance: 110.0
copy div "Before touching or removing any high voltage connections or terminals on an iMi…"
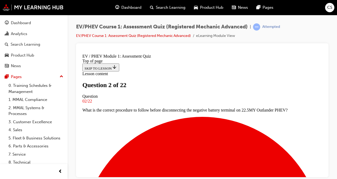
scroll to position [128, 0]
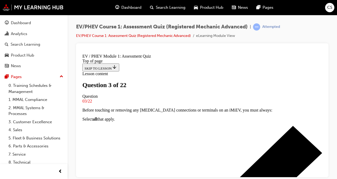
scroll to position [133, 0]
drag, startPoint x: 135, startPoint y: 76, endPoint x: 250, endPoint y: 107, distance: 119.4
copy div "The current flowing from the drive battery to the motor is: DC converted to AC …"
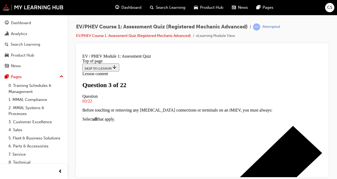
scroll to position [80, 0]
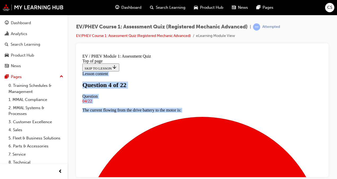
scroll to position [137, 0]
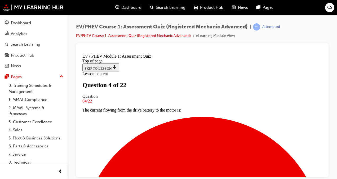
drag, startPoint x: 128, startPoint y: 77, endPoint x: 197, endPoint y: 103, distance: 74.2
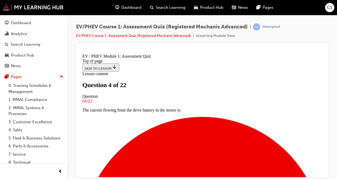
scroll to position [137, 0]
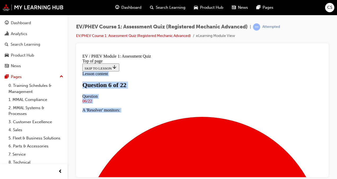
scroll to position [137, 0]
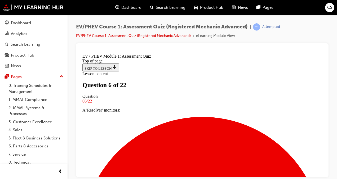
drag, startPoint x: 129, startPoint y: 76, endPoint x: 230, endPoint y: 107, distance: 106.0
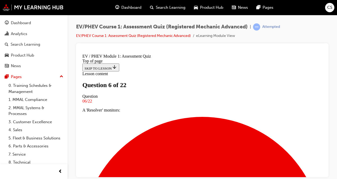
scroll to position [57, 0]
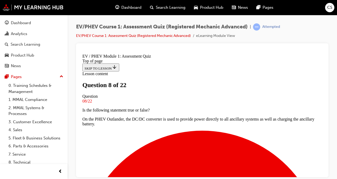
scroll to position [80, 0]
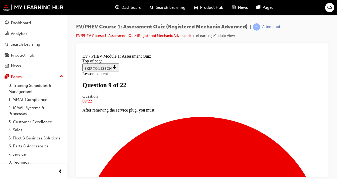
scroll to position [106, 0]
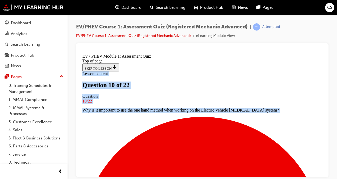
scroll to position [162, 0]
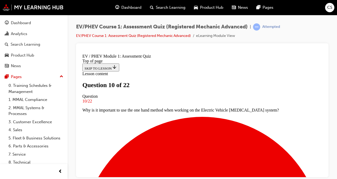
drag, startPoint x: 115, startPoint y: 74, endPoint x: 240, endPoint y: 107, distance: 129.1
drag, startPoint x: 138, startPoint y: 141, endPoint x: 141, endPoint y: 133, distance: 7.6
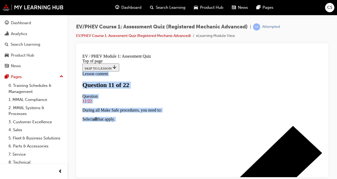
scroll to position [155, 0]
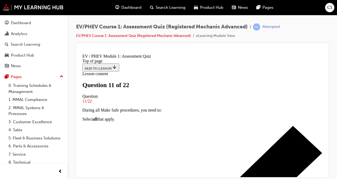
drag, startPoint x: 123, startPoint y: 74, endPoint x: 233, endPoint y: 103, distance: 113.2
drag, startPoint x: 141, startPoint y: 131, endPoint x: 144, endPoint y: 125, distance: 5.7
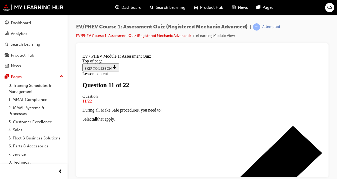
scroll to position [75, 0]
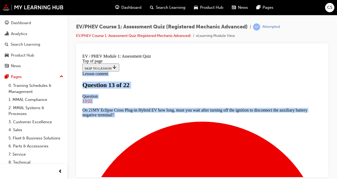
scroll to position [147, 0]
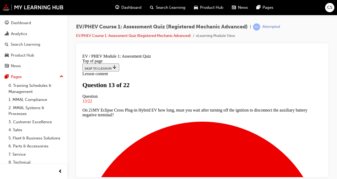
drag, startPoint x: 123, startPoint y: 70, endPoint x: 254, endPoint y: 101, distance: 134.5
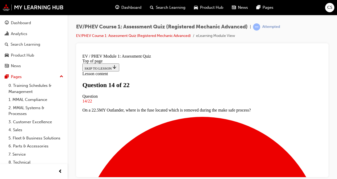
scroll to position [65, 0]
drag, startPoint x: 123, startPoint y: 76, endPoint x: 241, endPoint y: 161, distance: 145.0
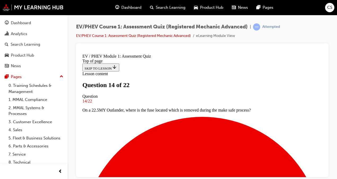
click at [258, 71] on div "Navigation menu" at bounding box center [202, 71] width 240 height 0
drag, startPoint x: 120, startPoint y: 64, endPoint x: 248, endPoint y: 172, distance: 168.1
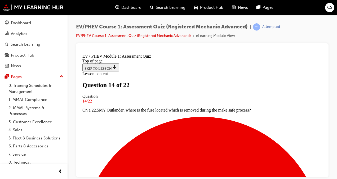
scroll to position [118, 0]
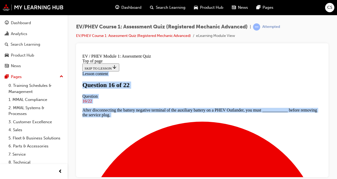
scroll to position [137, 0]
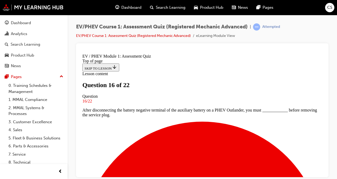
drag, startPoint x: 127, startPoint y: 73, endPoint x: 232, endPoint y: 108, distance: 110.1
drag, startPoint x: 141, startPoint y: 132, endPoint x: 143, endPoint y: 105, distance: 26.6
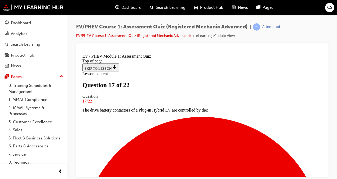
scroll to position [27, 0]
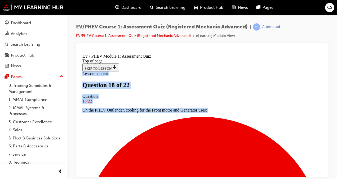
scroll to position [183, 0]
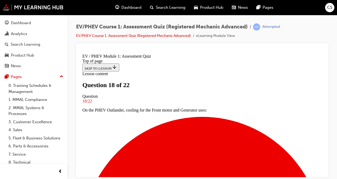
drag, startPoint x: 128, startPoint y: 74, endPoint x: 259, endPoint y: 105, distance: 134.7
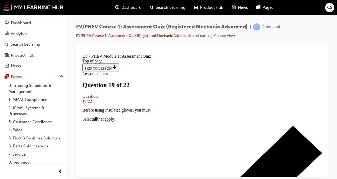
scroll to position [53, 0]
drag, startPoint x: 132, startPoint y: 76, endPoint x: 190, endPoint y: 154, distance: 97.7
drag, startPoint x: 190, startPoint y: 154, endPoint x: 174, endPoint y: 156, distance: 16.3
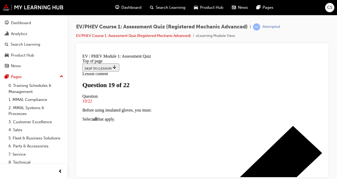
drag, startPoint x: 124, startPoint y: 76, endPoint x: 202, endPoint y: 164, distance: 117.3
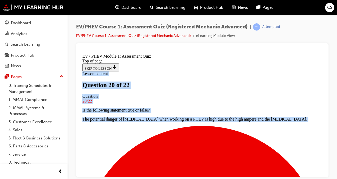
scroll to position [137, 0]
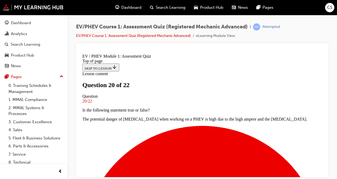
drag, startPoint x: 135, startPoint y: 75, endPoint x: 208, endPoint y: 89, distance: 74.1
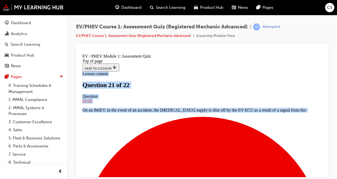
scroll to position [197, 0]
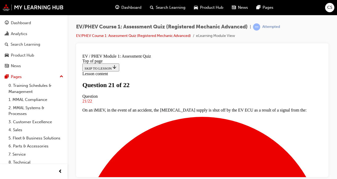
drag, startPoint x: 166, startPoint y: 88, endPoint x: 252, endPoint y: 108, distance: 88.7
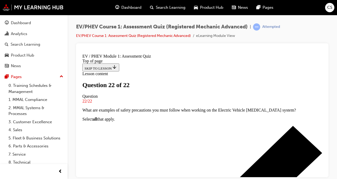
scroll to position [0, 0]
